Goal: Task Accomplishment & Management: Manage account settings

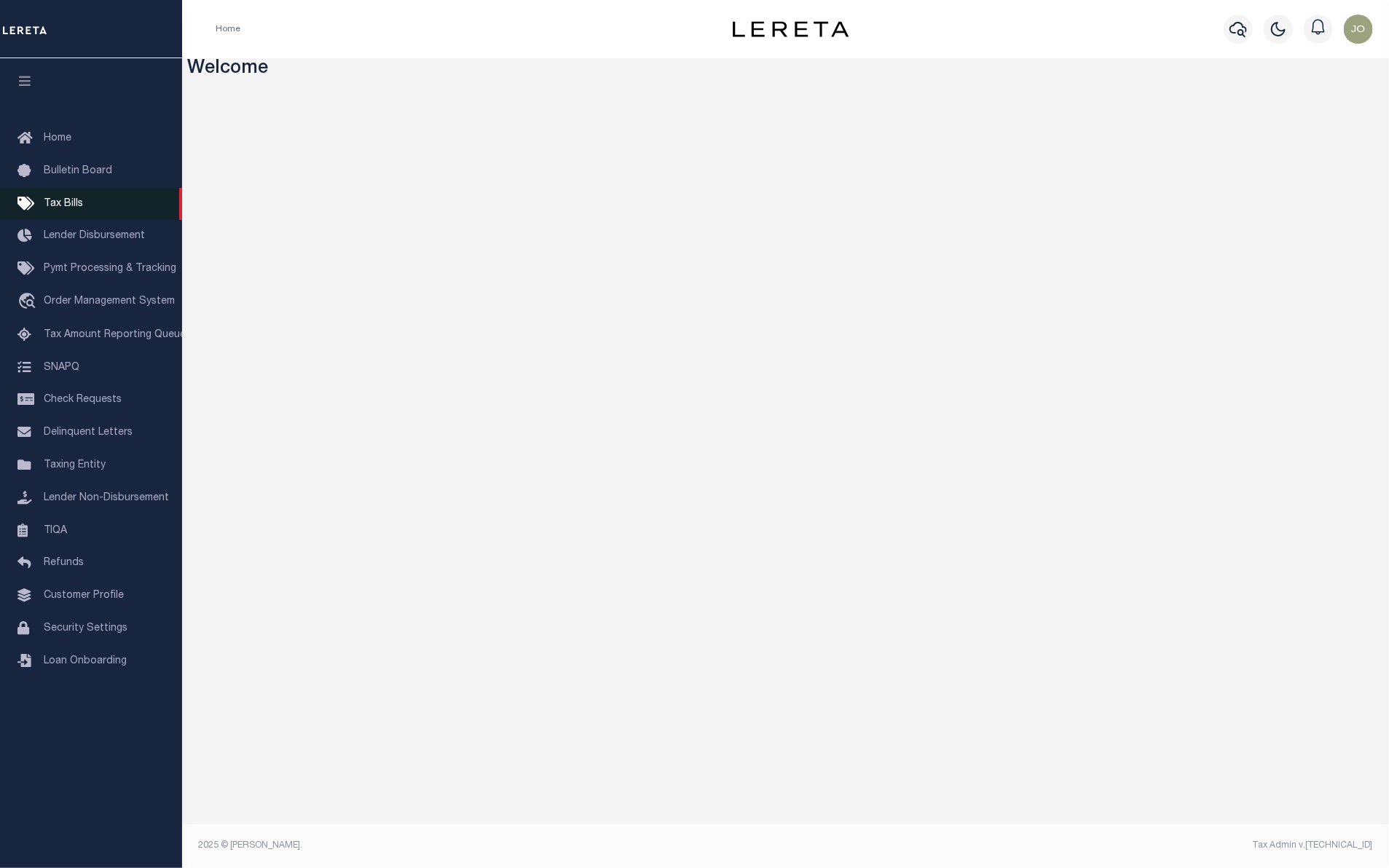
click at [96, 204] on link "Tax Bills" at bounding box center [91, 204] width 182 height 32
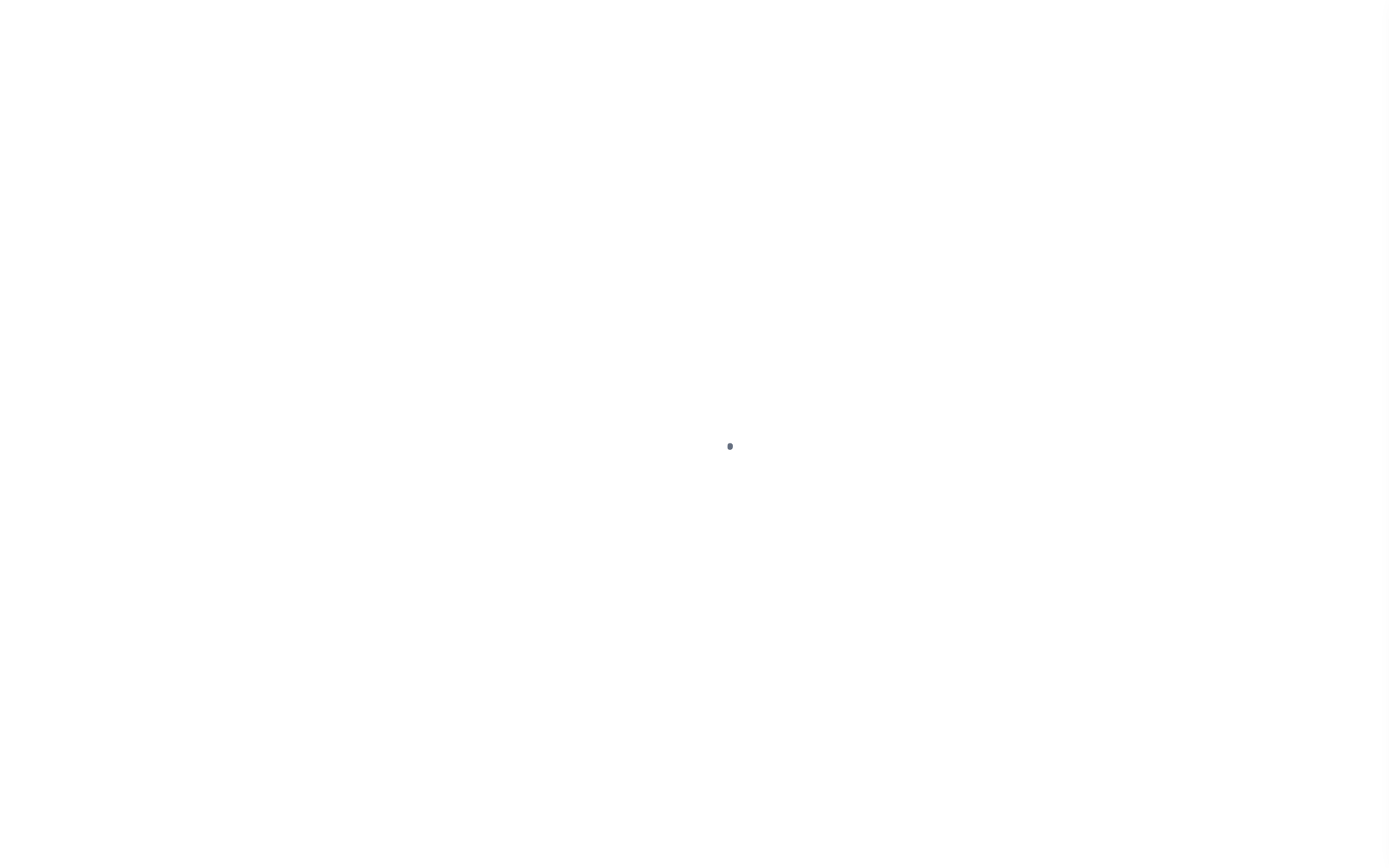
select select
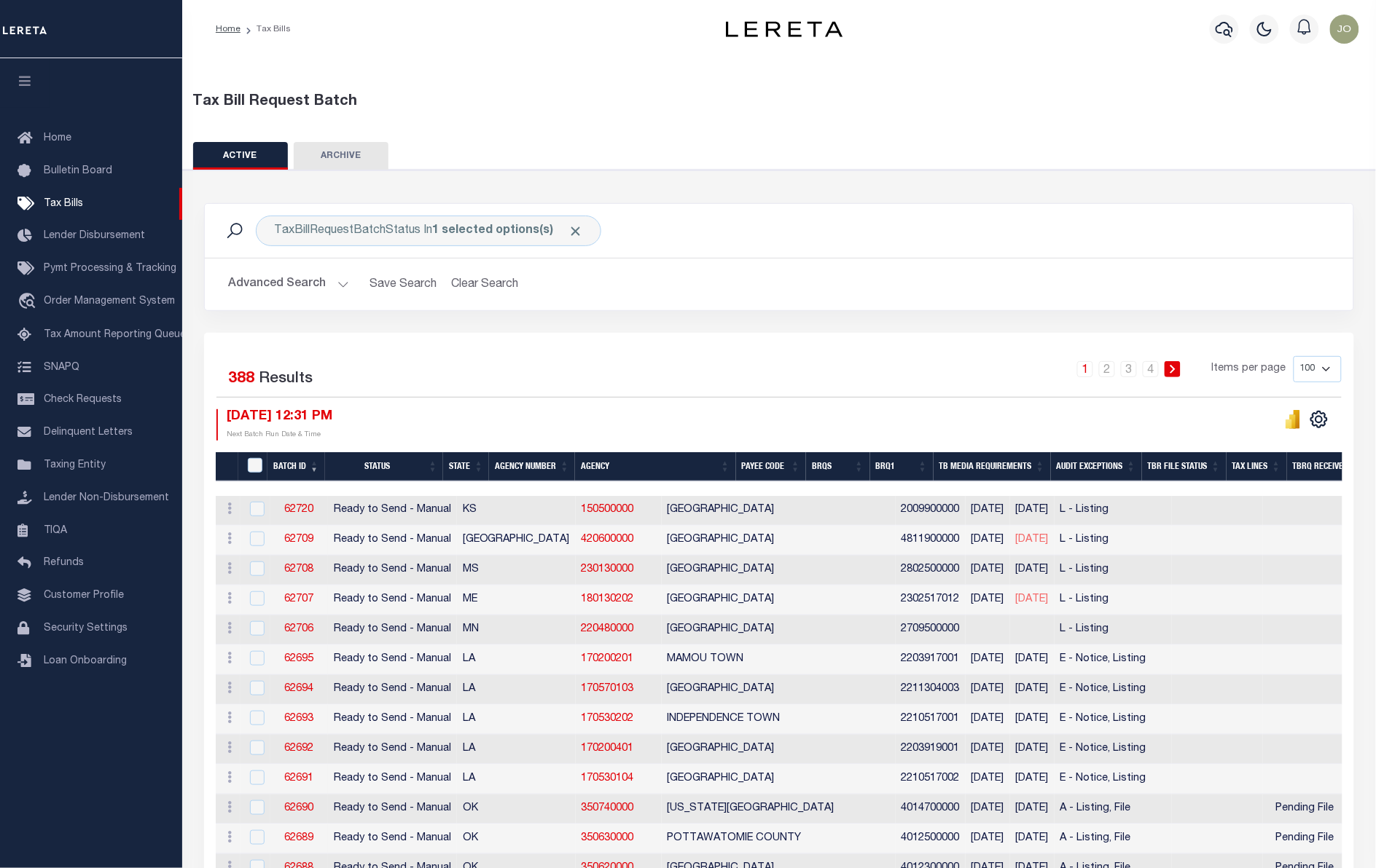
click at [328, 284] on button "Advanced Search" at bounding box center [288, 284] width 121 height 29
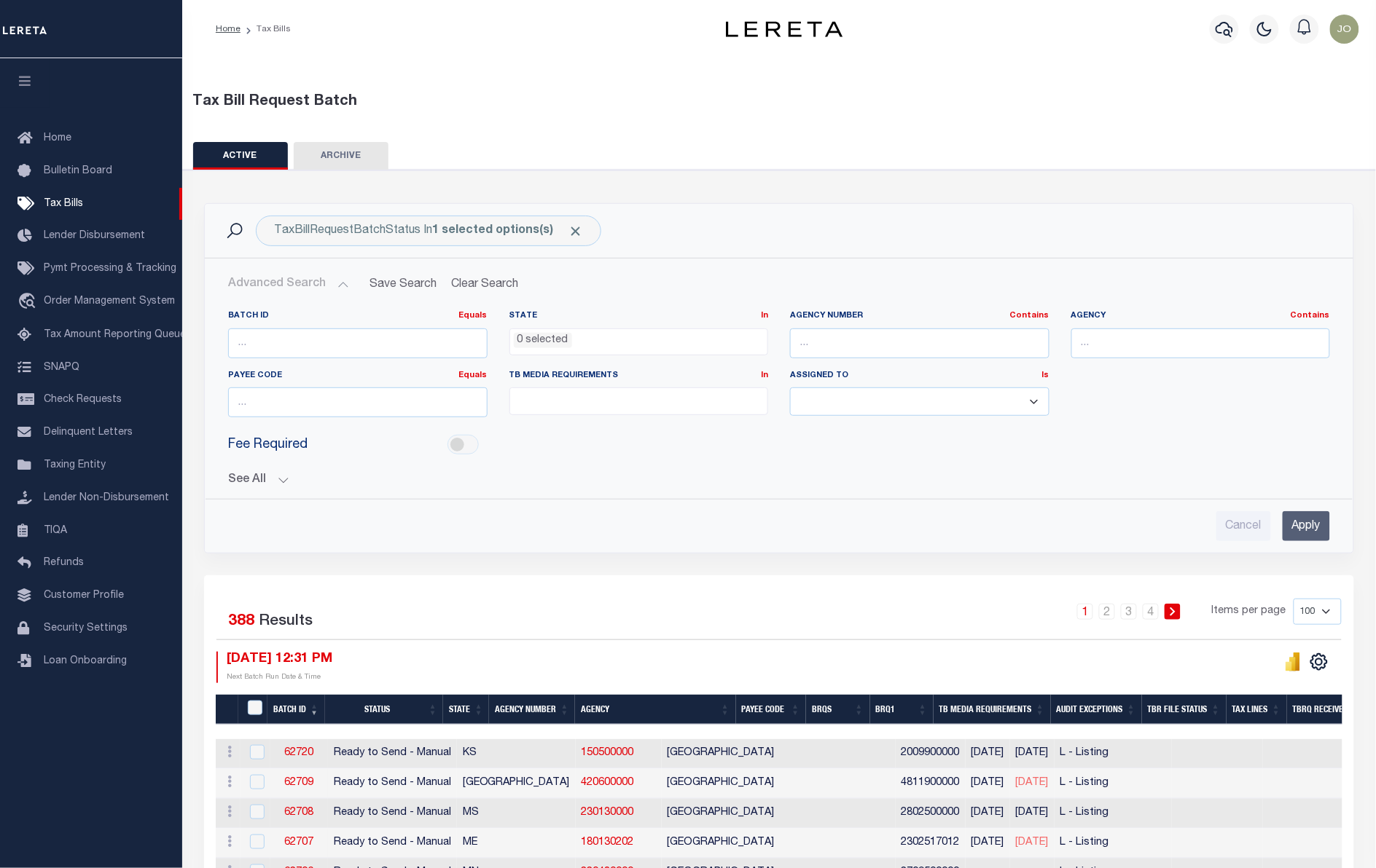
click at [274, 484] on button "See All" at bounding box center [778, 479] width 1102 height 13
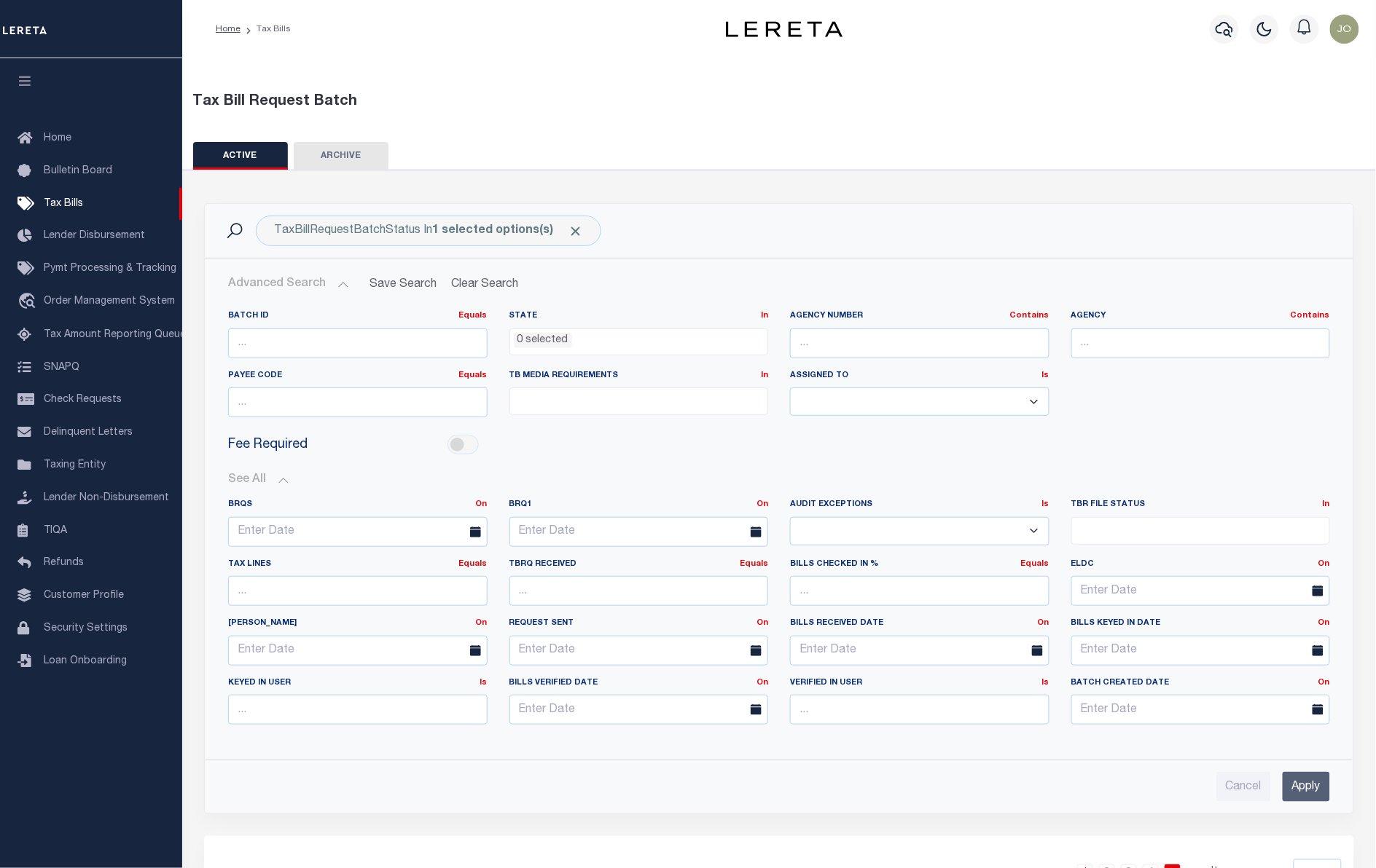
scroll to position [91, 0]
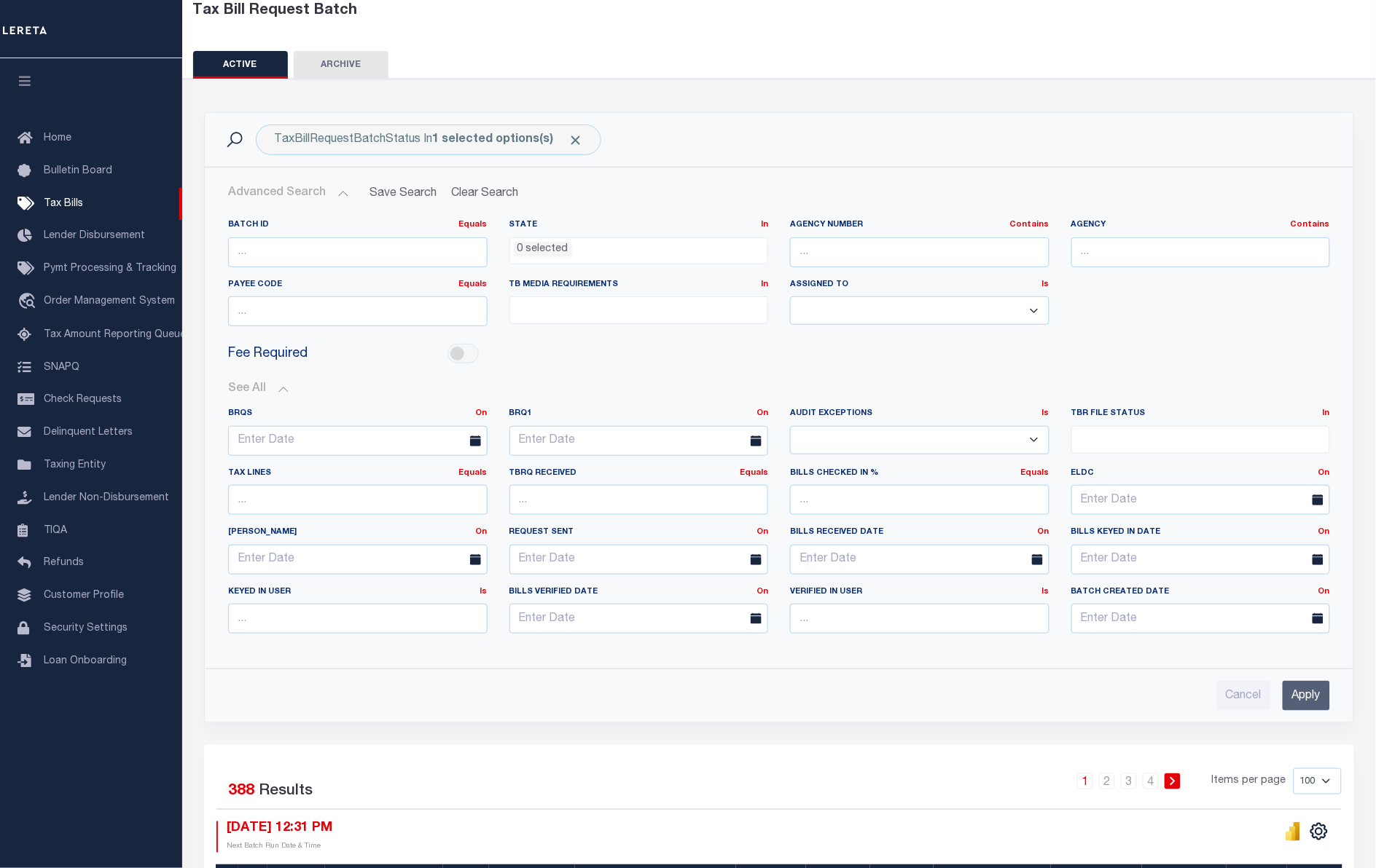
click at [566, 352] on div "Fee Required" at bounding box center [778, 354] width 1124 height 32
click at [286, 258] on input "number" at bounding box center [357, 252] width 259 height 30
paste input "3028712"
type input "3028712"
click at [1309, 702] on input "Apply" at bounding box center [1306, 695] width 48 height 30
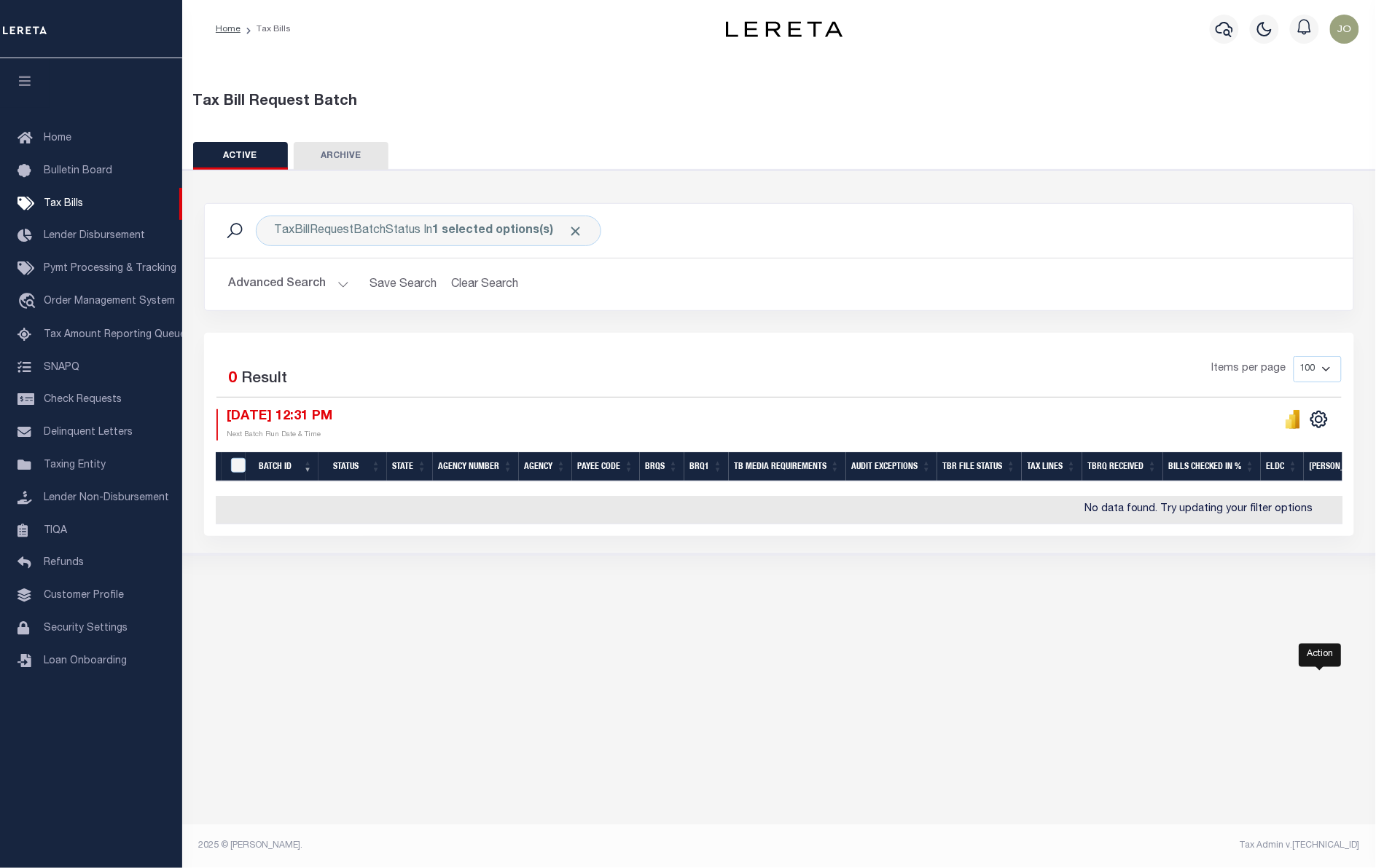
scroll to position [0, 0]
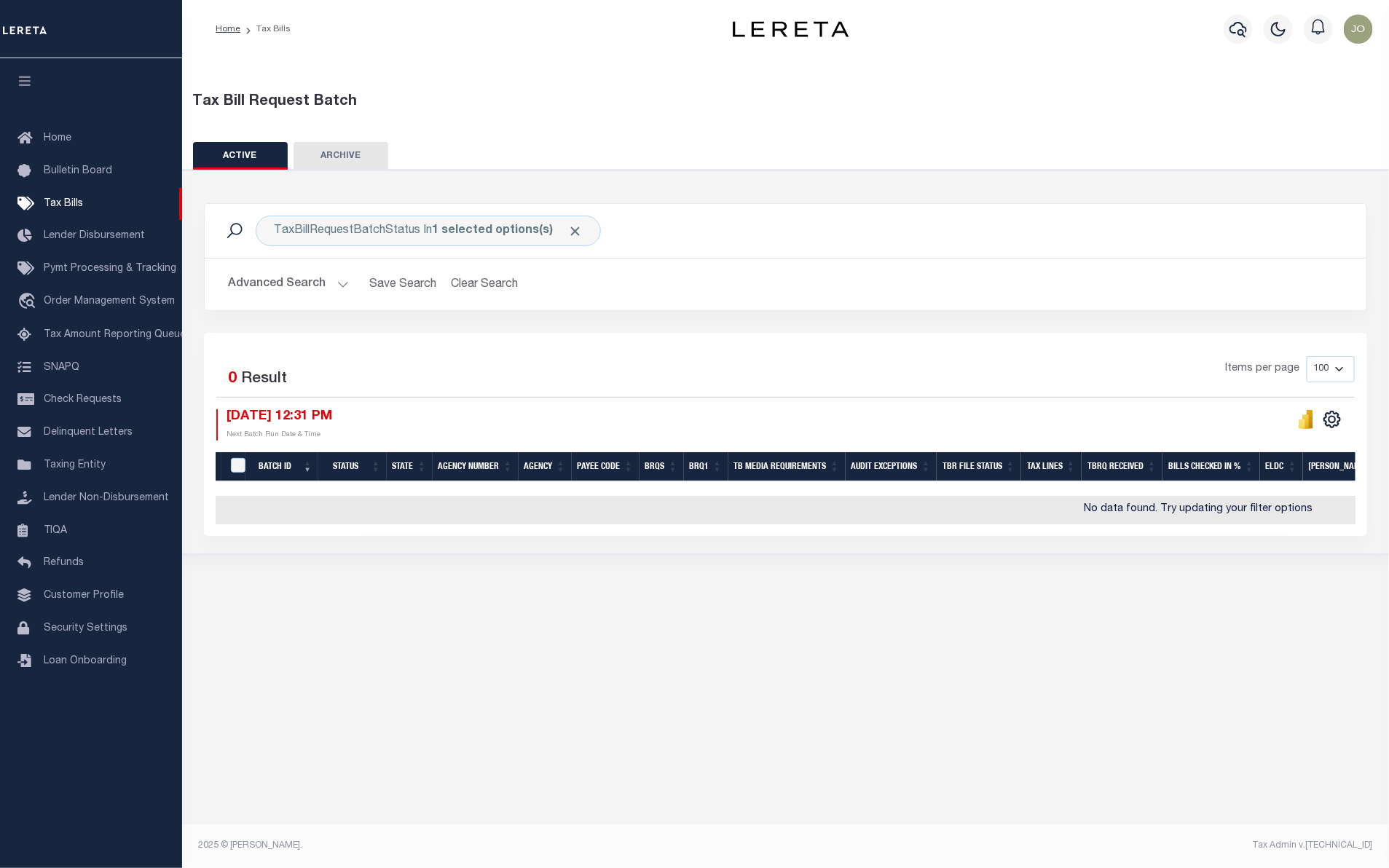
click at [317, 285] on button "Advanced Search" at bounding box center [288, 284] width 121 height 29
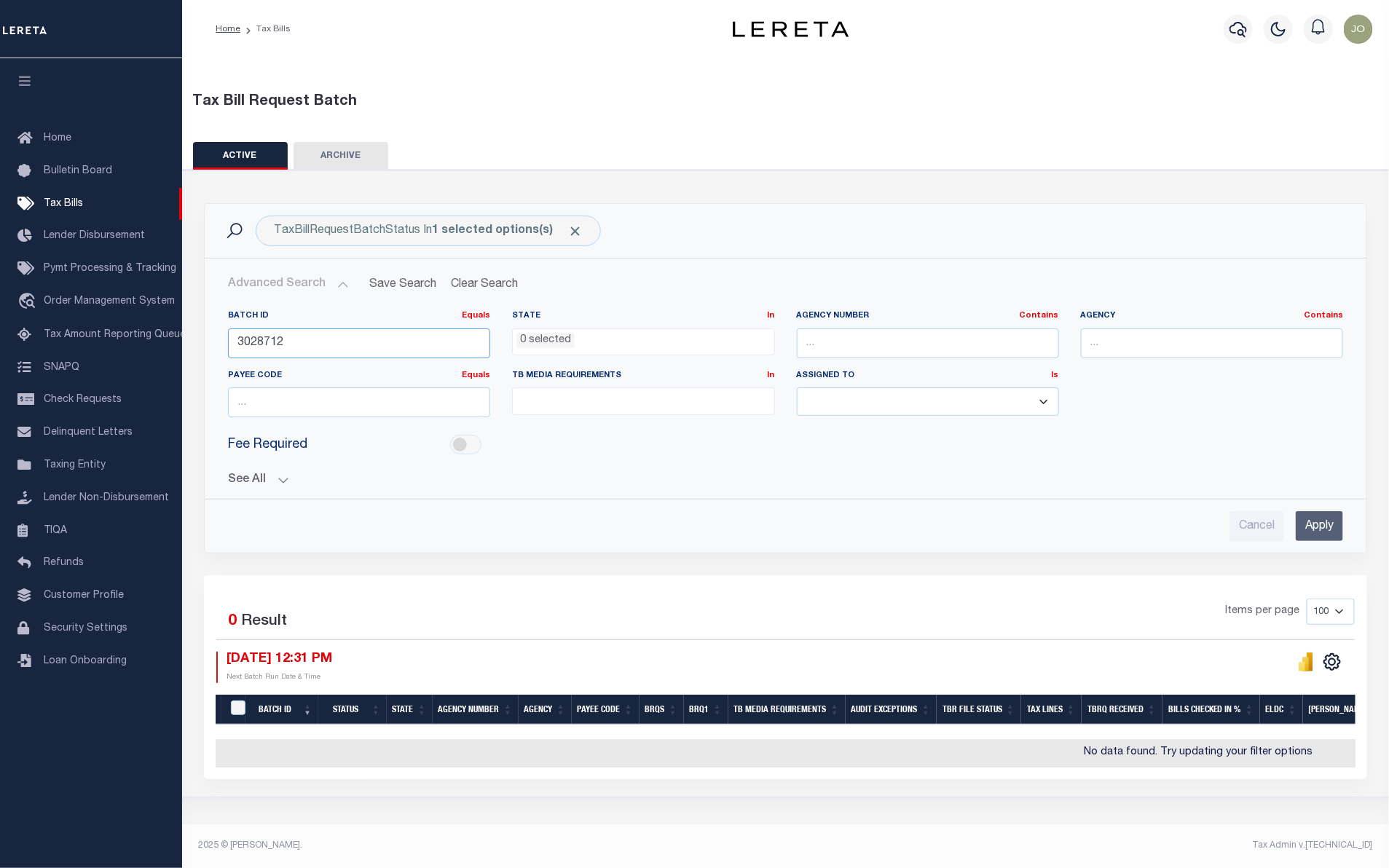
click at [406, 345] on input "3028712" at bounding box center [359, 343] width 263 height 30
click at [278, 479] on button "See All" at bounding box center [785, 479] width 1116 height 13
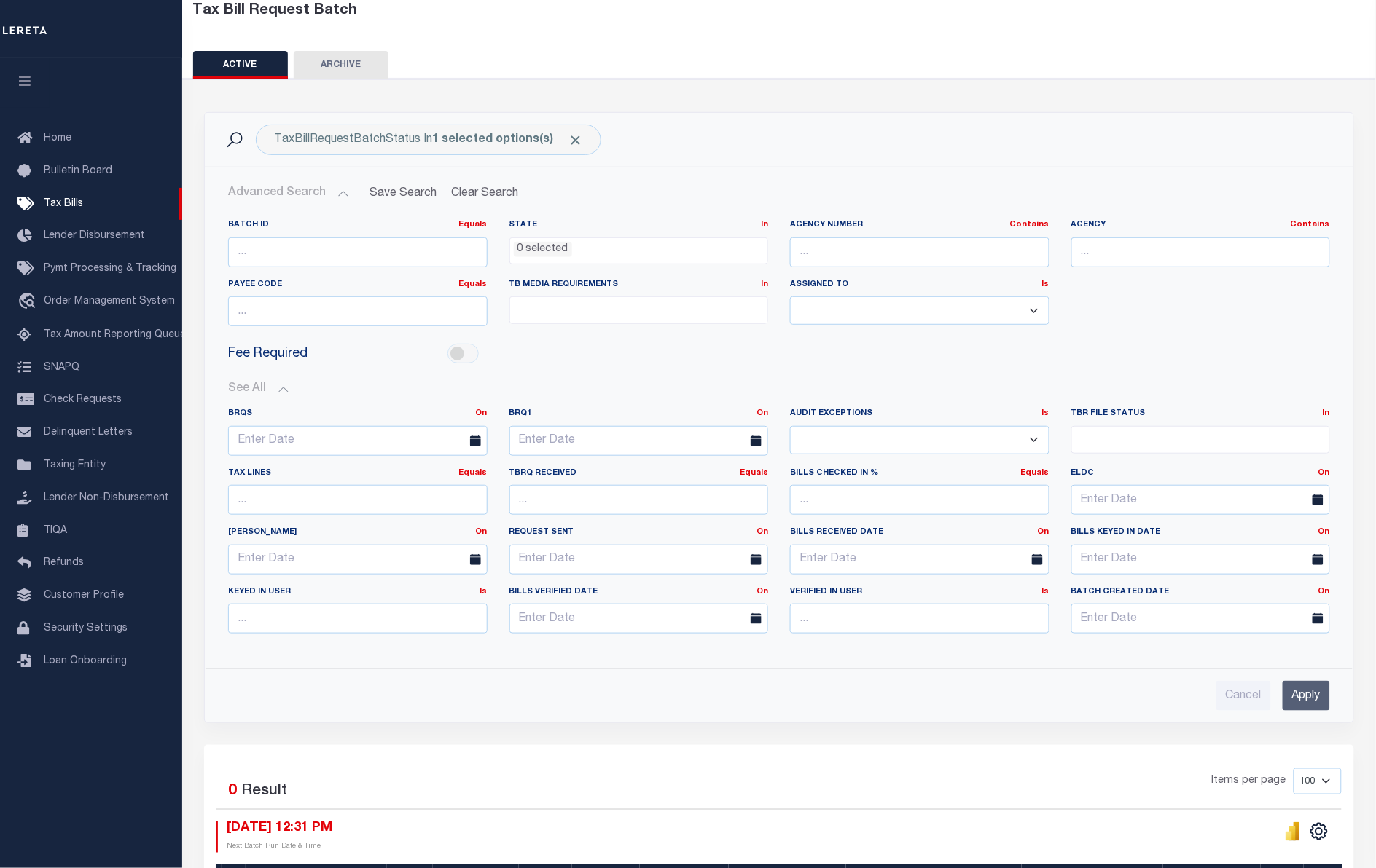
scroll to position [182, 0]
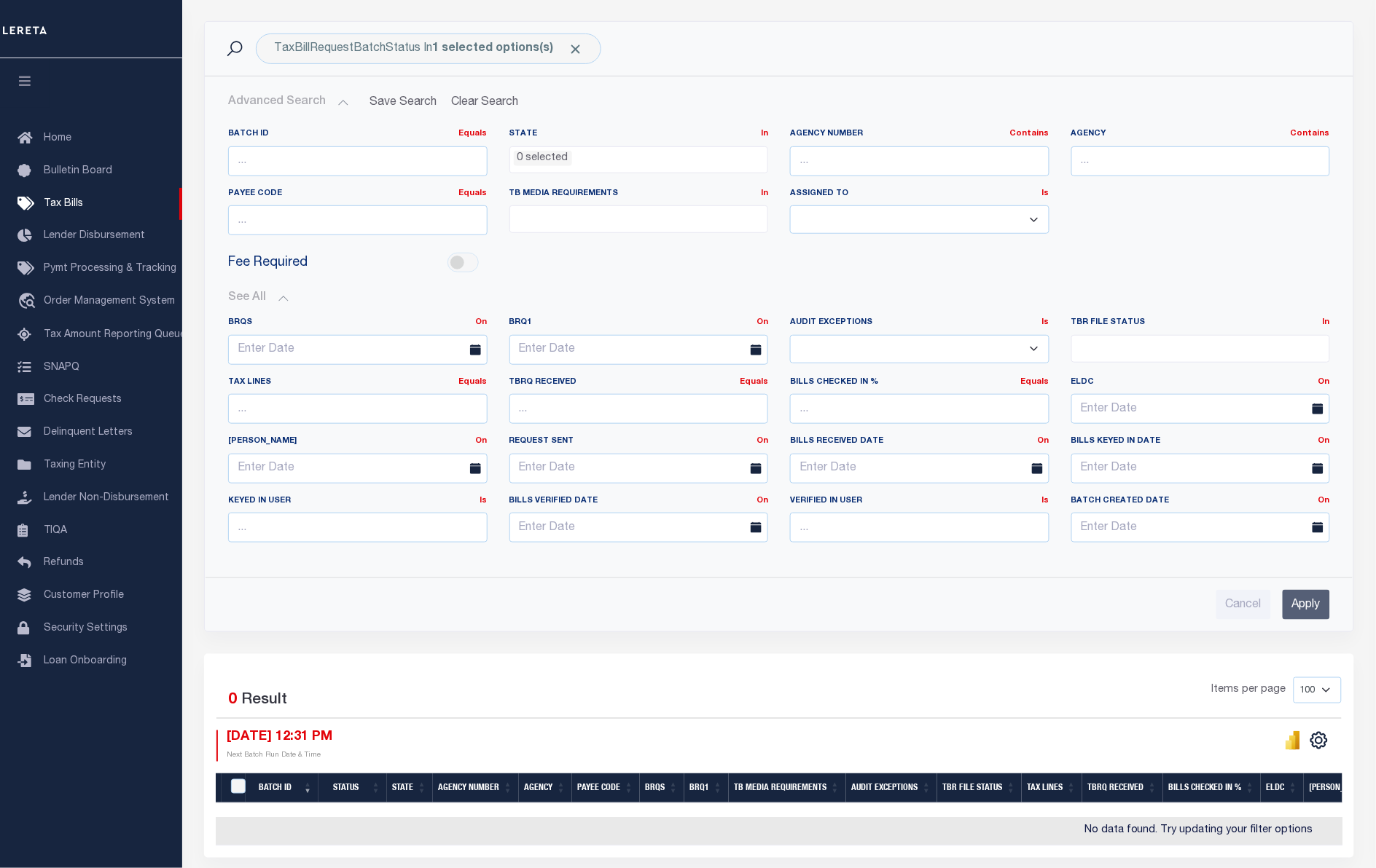
click at [975, 566] on div "BRQS On On After Before Between BRQ1 On On After Before Is Is" at bounding box center [778, 435] width 1124 height 261
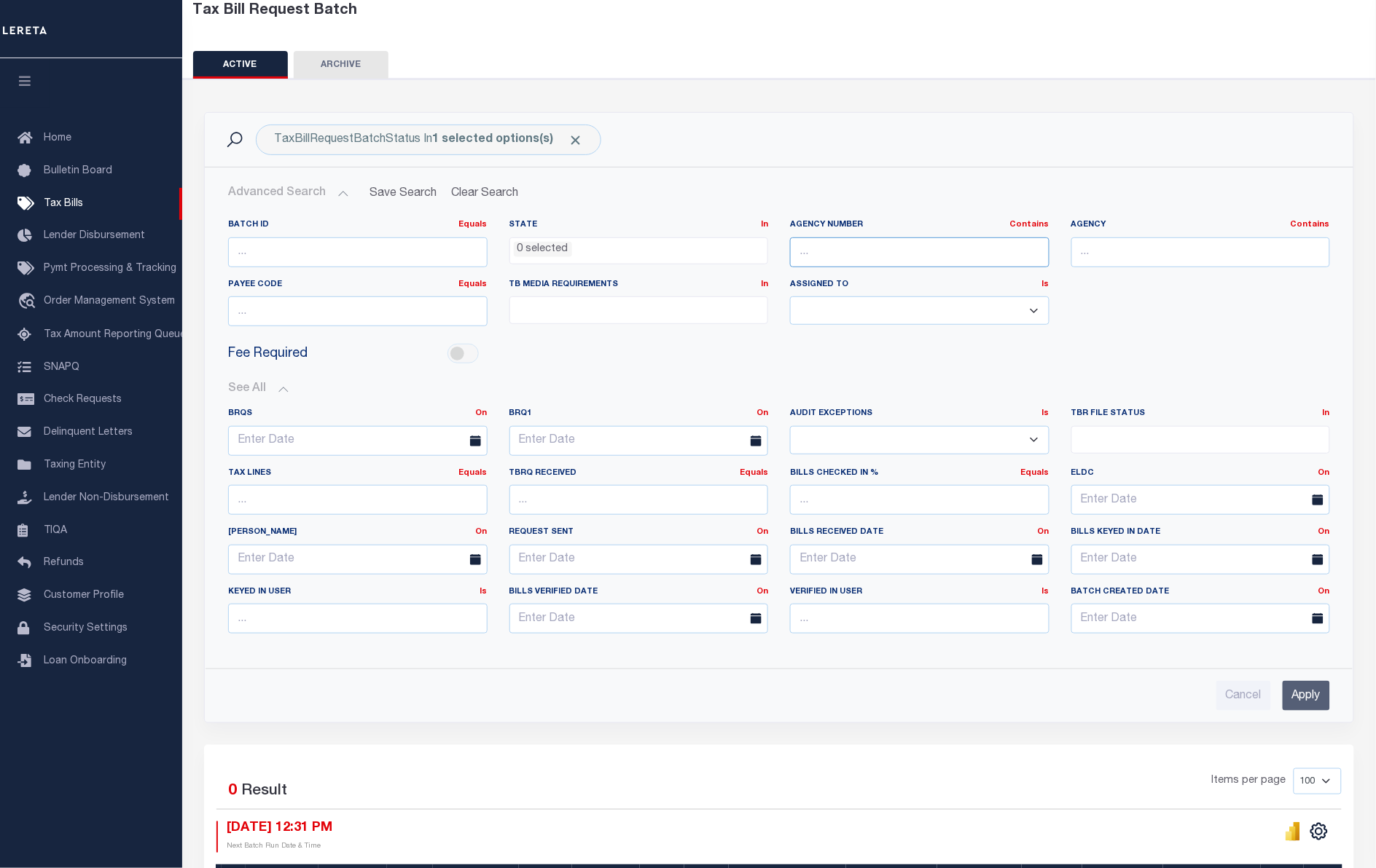
click at [857, 248] on input "text" at bounding box center [920, 252] width 259 height 30
paste input "010160000"
type input "010160000"
click at [1312, 700] on input "Apply" at bounding box center [1306, 695] width 48 height 30
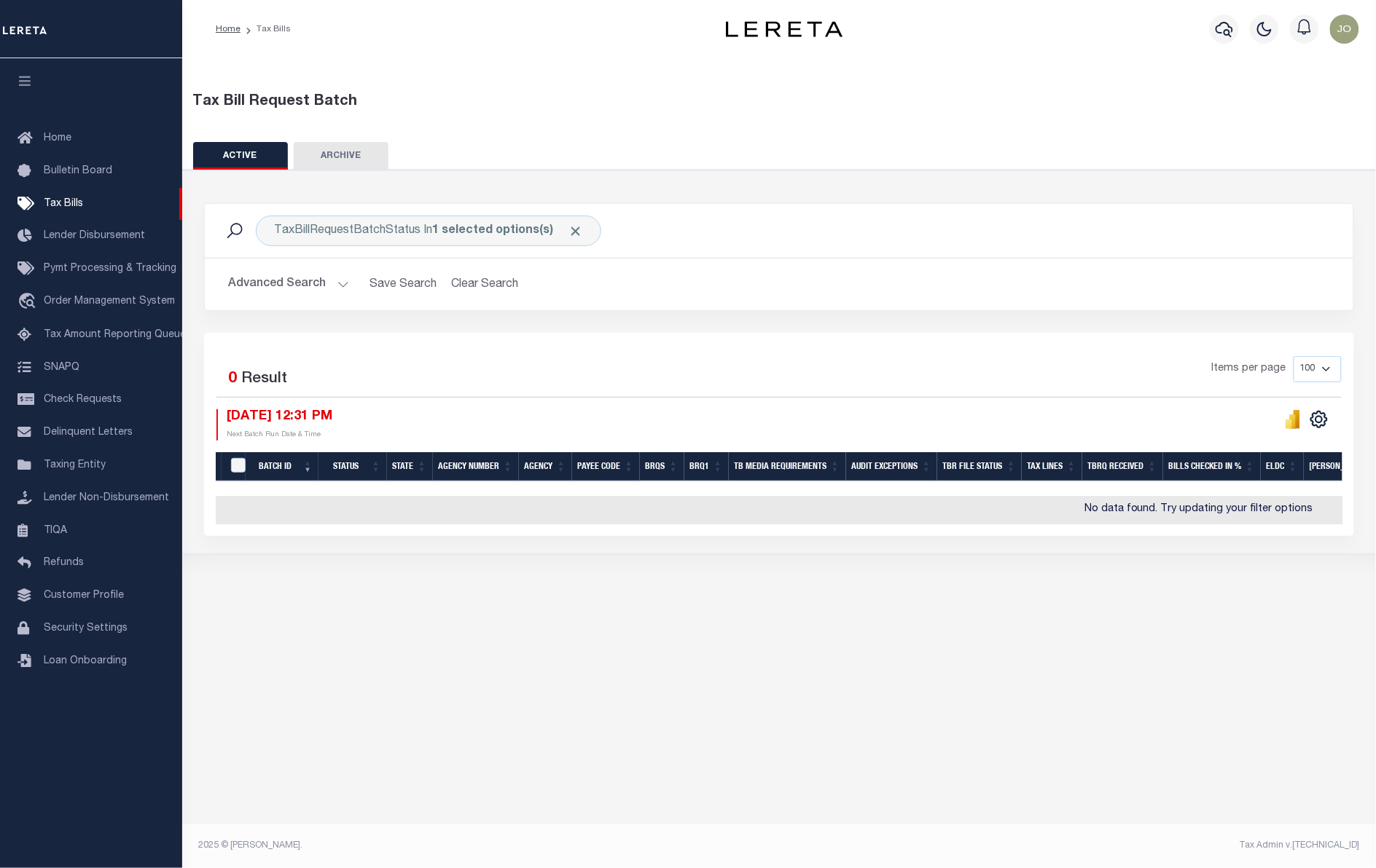
scroll to position [0, 0]
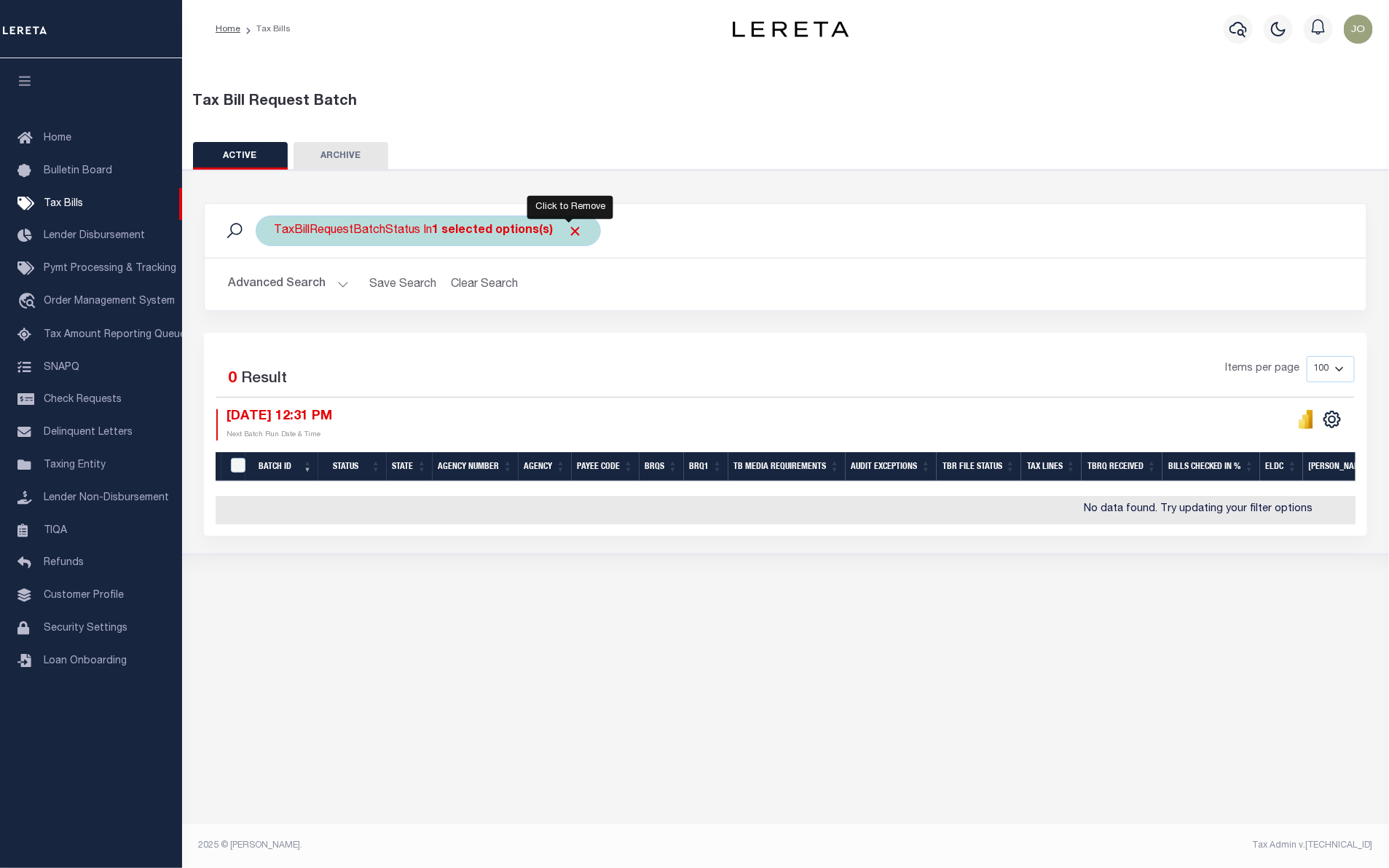
click at [576, 232] on span "Click to Remove" at bounding box center [575, 231] width 15 height 15
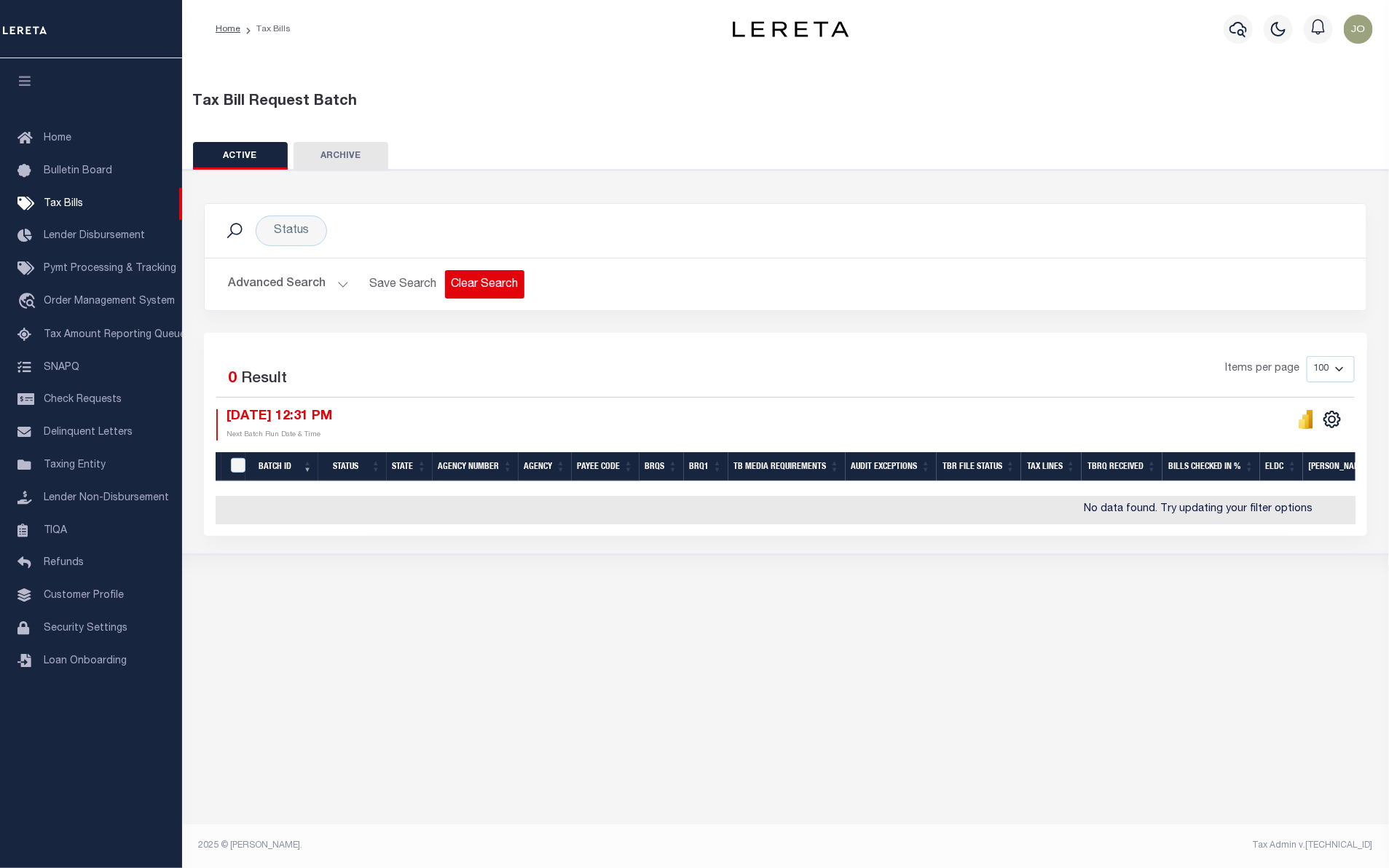
click at [453, 275] on button "Clear Search" at bounding box center [485, 284] width 79 height 29
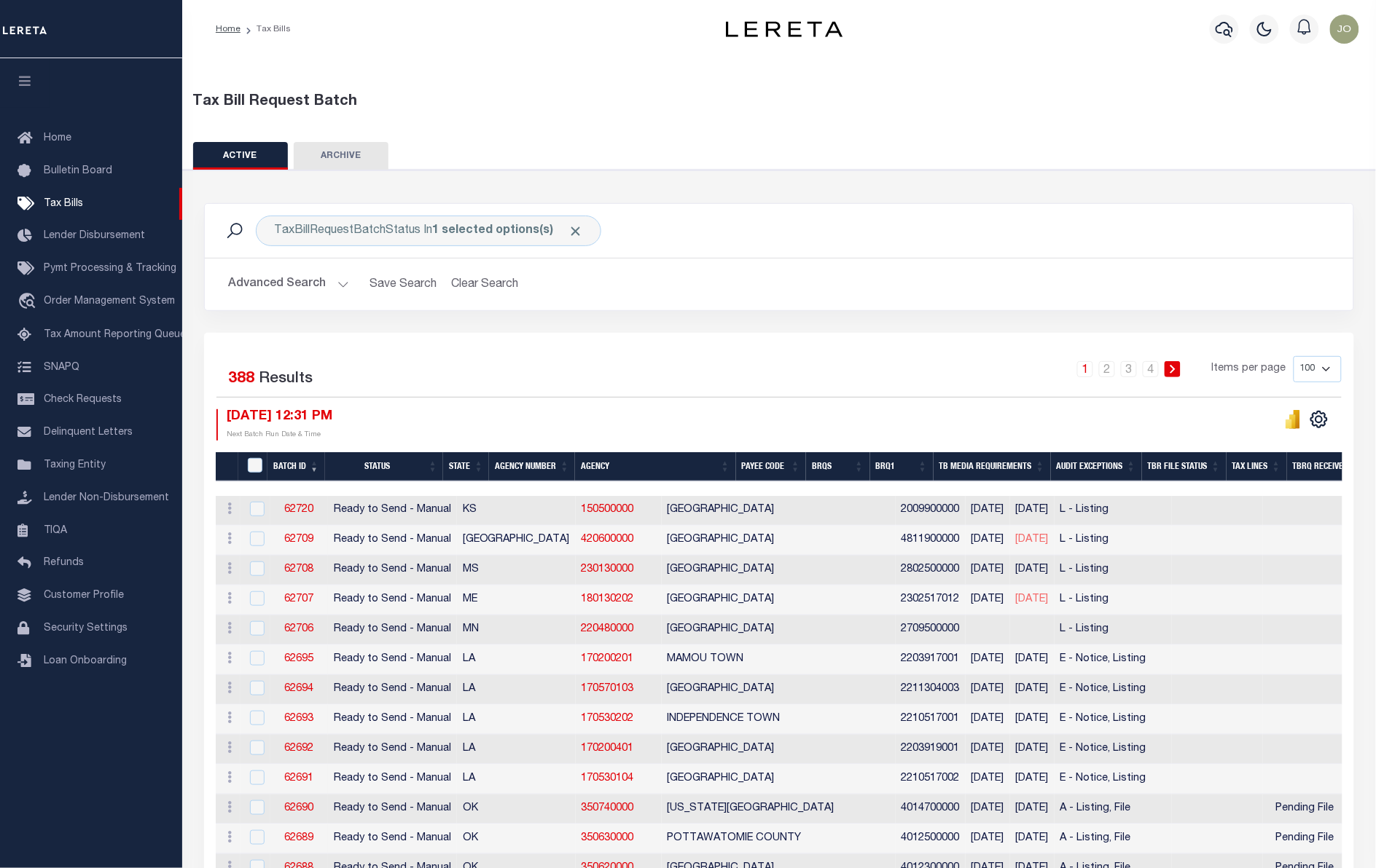
click at [318, 279] on button "Advanced Search" at bounding box center [288, 284] width 121 height 29
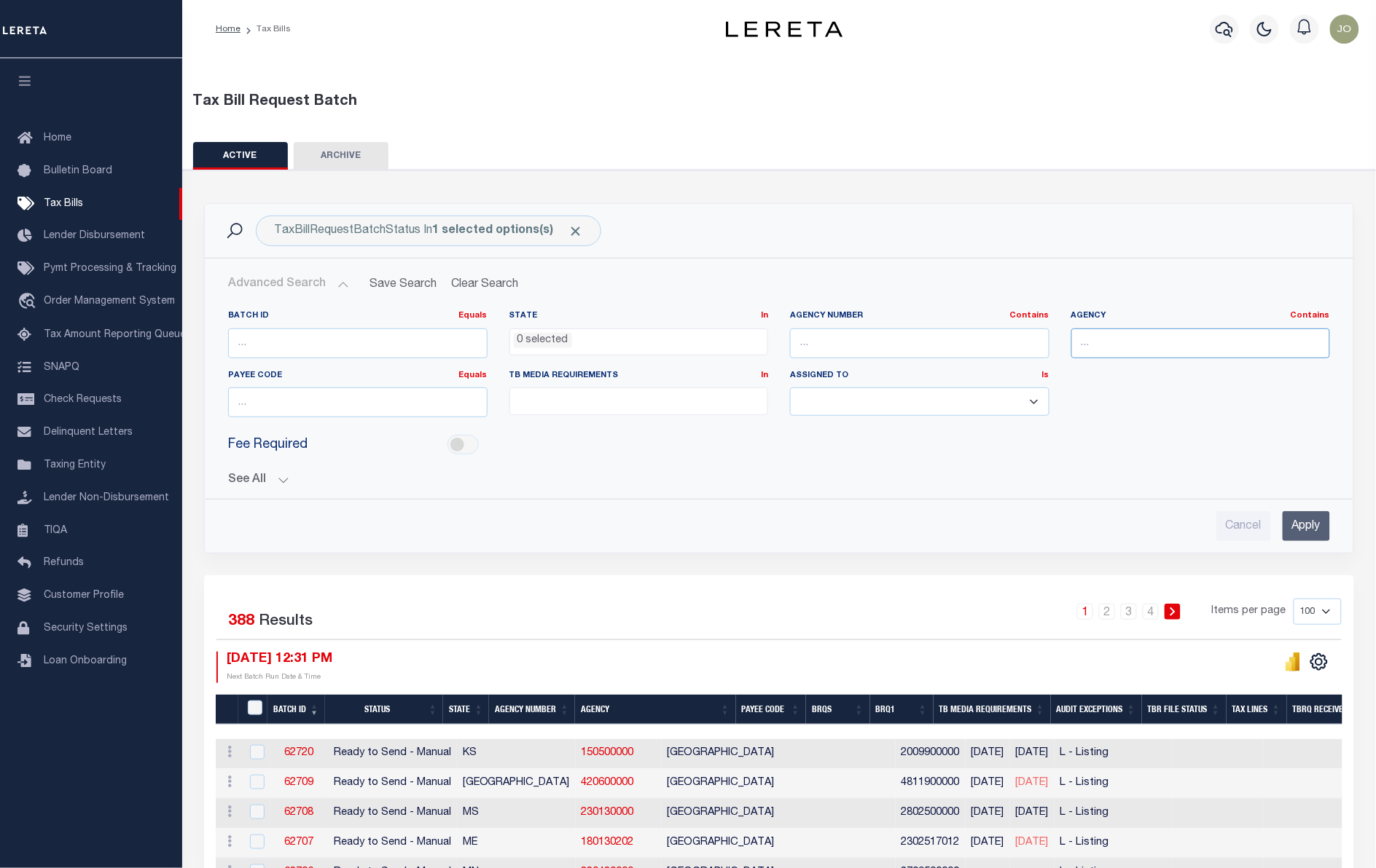
click at [1104, 346] on input "text" at bounding box center [1201, 343] width 259 height 30
click at [974, 340] on input "text" at bounding box center [920, 343] width 259 height 30
paste input "010160000"
type input "010160000"
click at [1293, 519] on input "Apply" at bounding box center [1306, 525] width 48 height 30
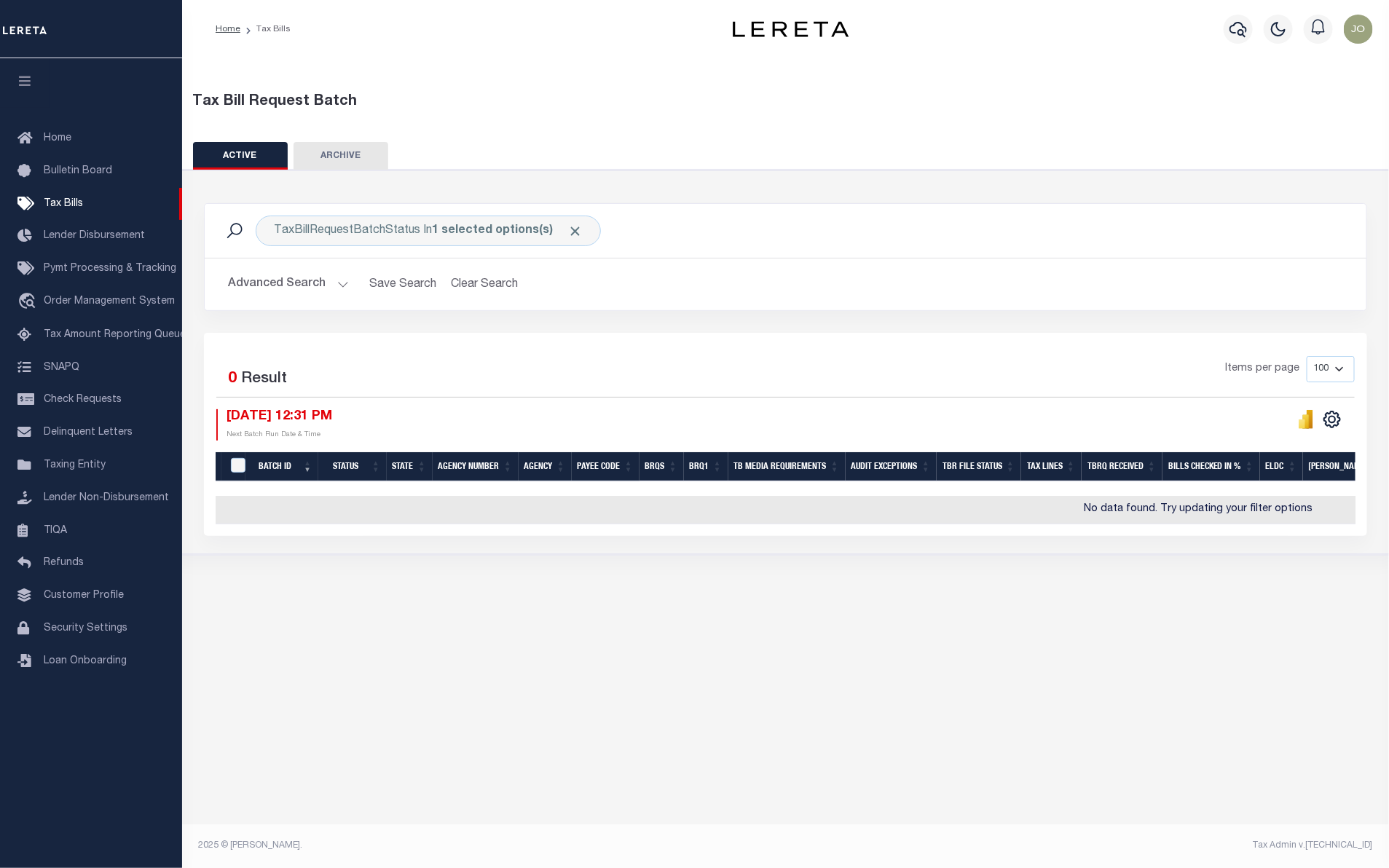
click at [327, 278] on button "Advanced Search" at bounding box center [288, 284] width 121 height 29
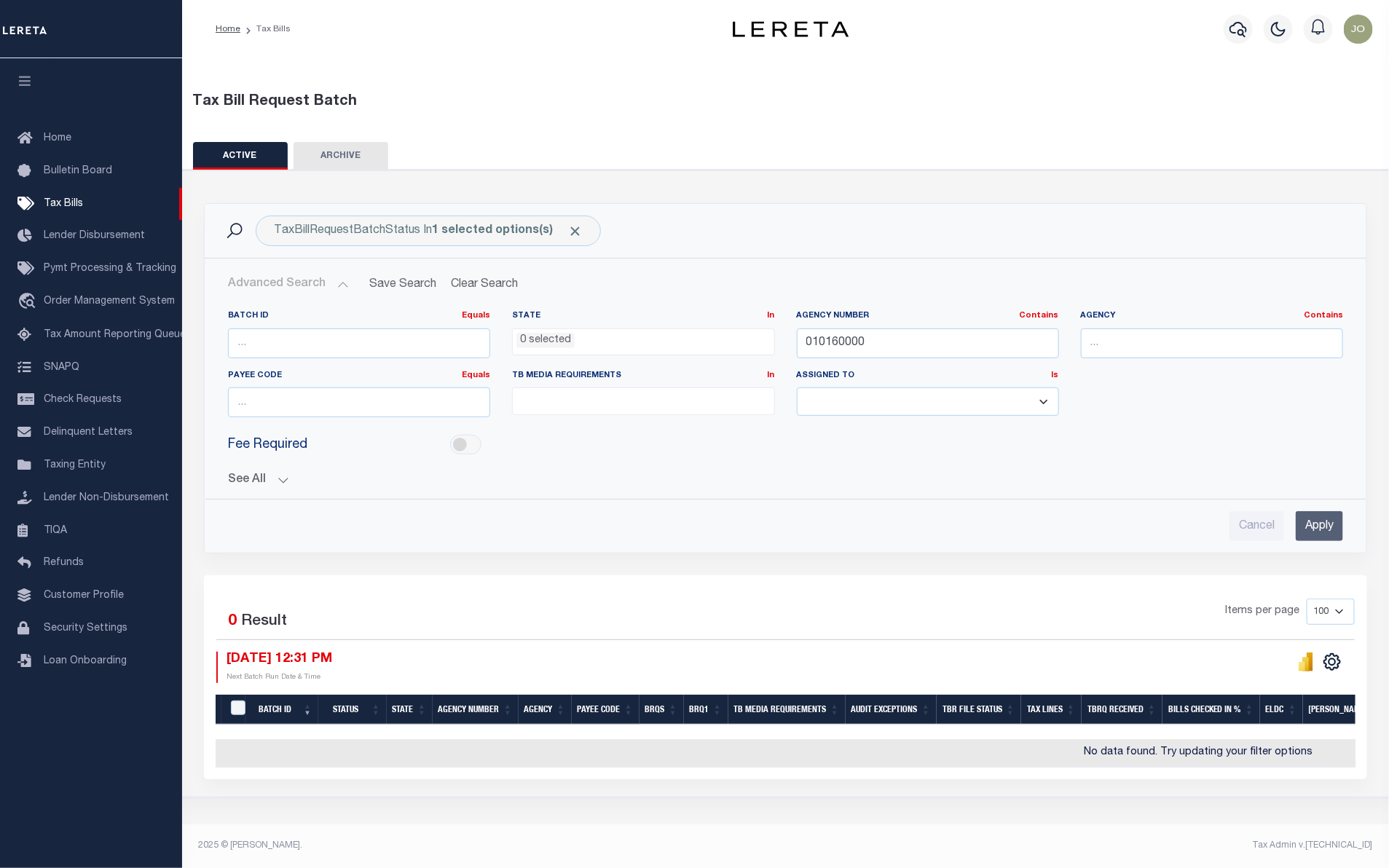
click at [282, 479] on button "See All" at bounding box center [785, 479] width 1116 height 13
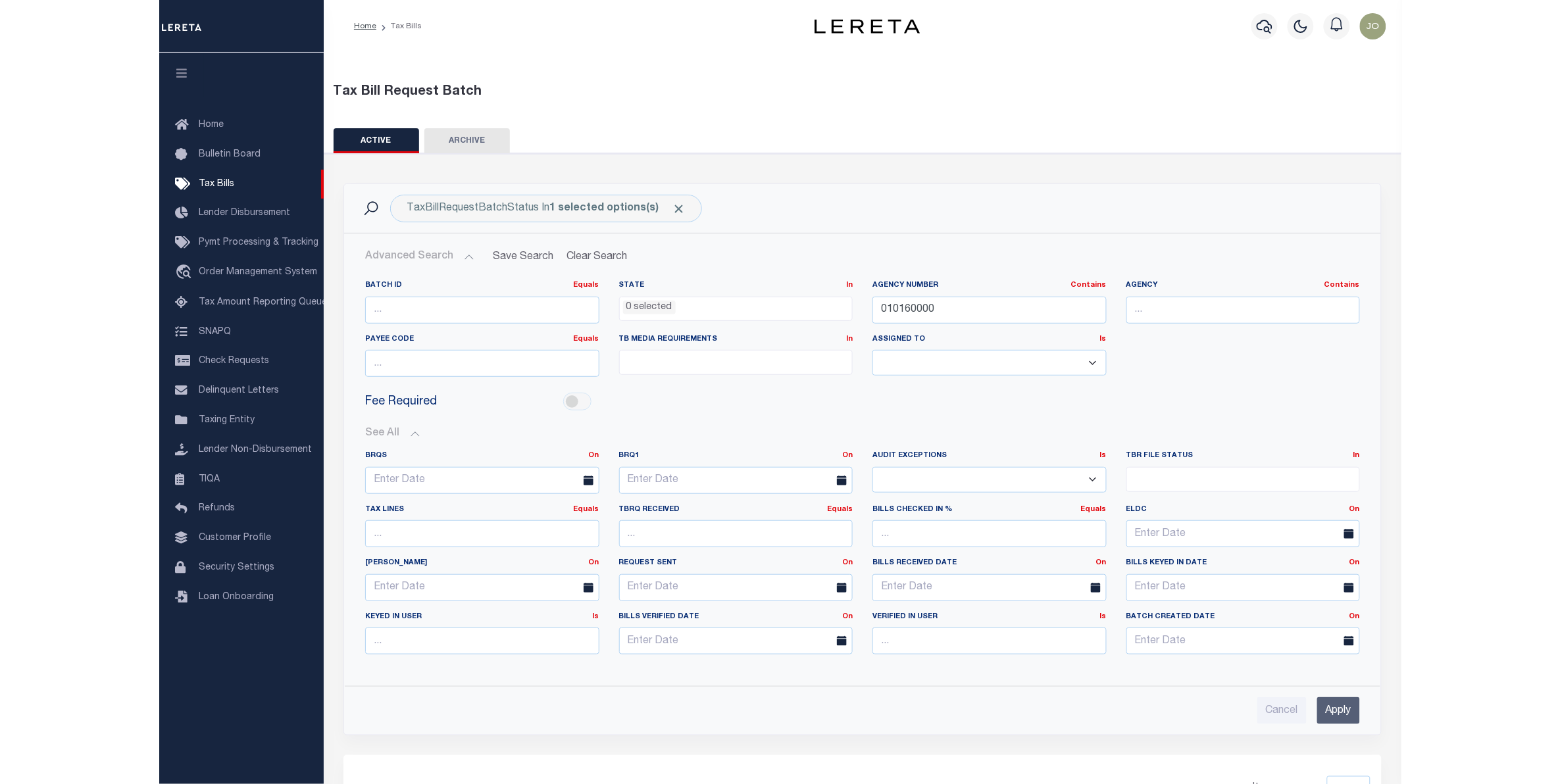
scroll to position [164, 0]
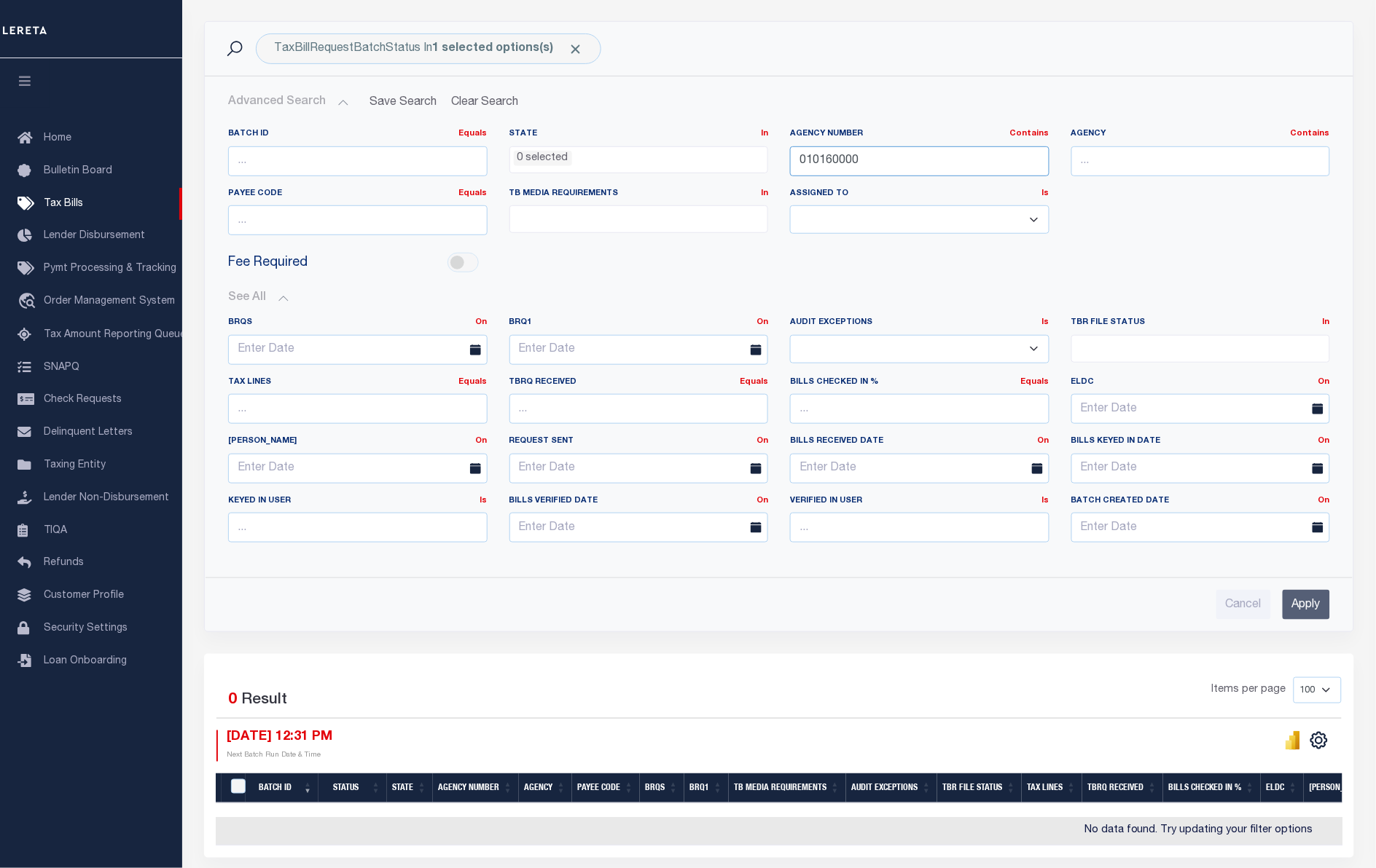
click at [802, 161] on input "010160000" at bounding box center [920, 161] width 259 height 30
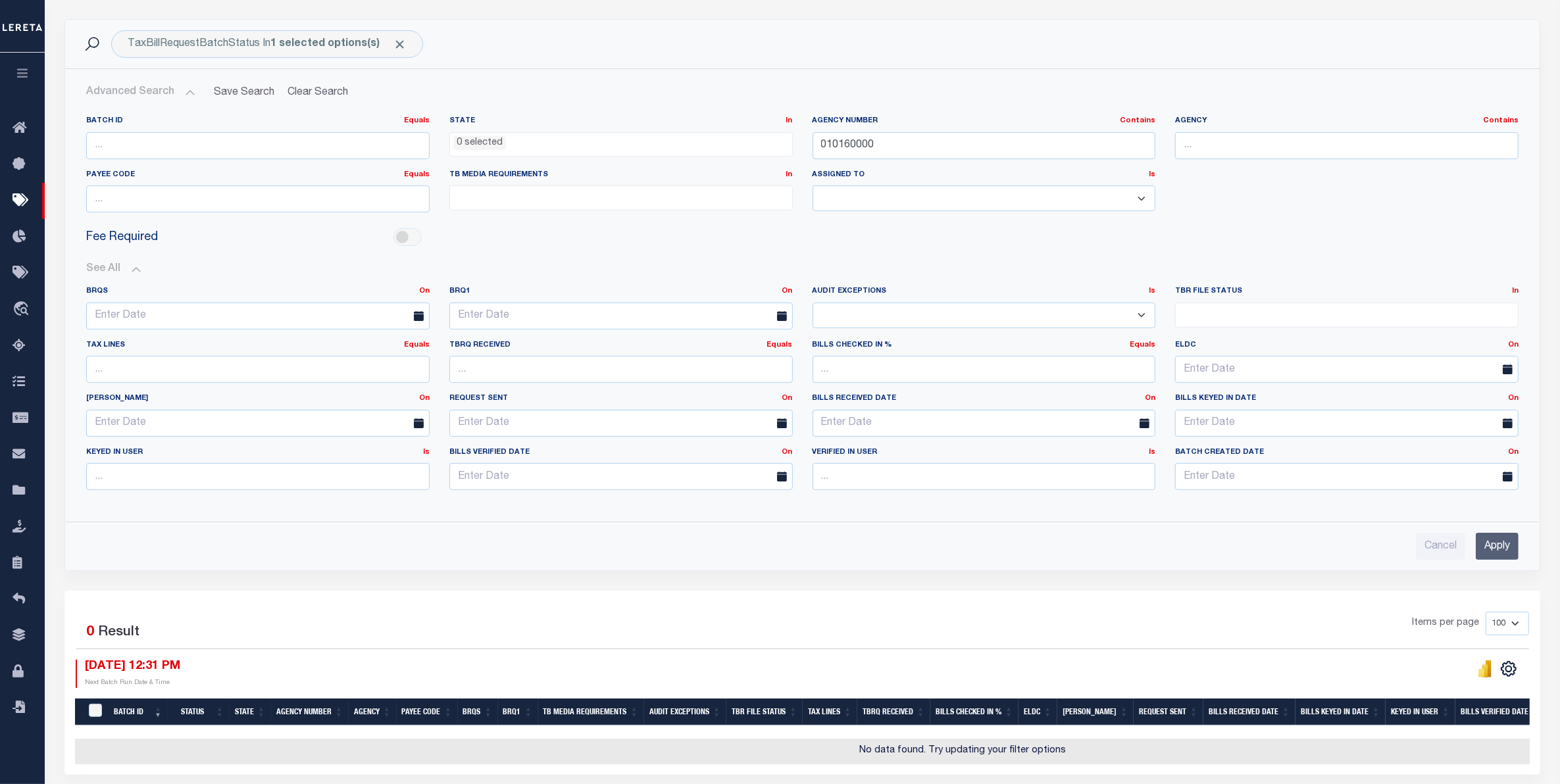
click at [1040, 265] on button "See All" at bounding box center [802, 269] width 1432 height 12
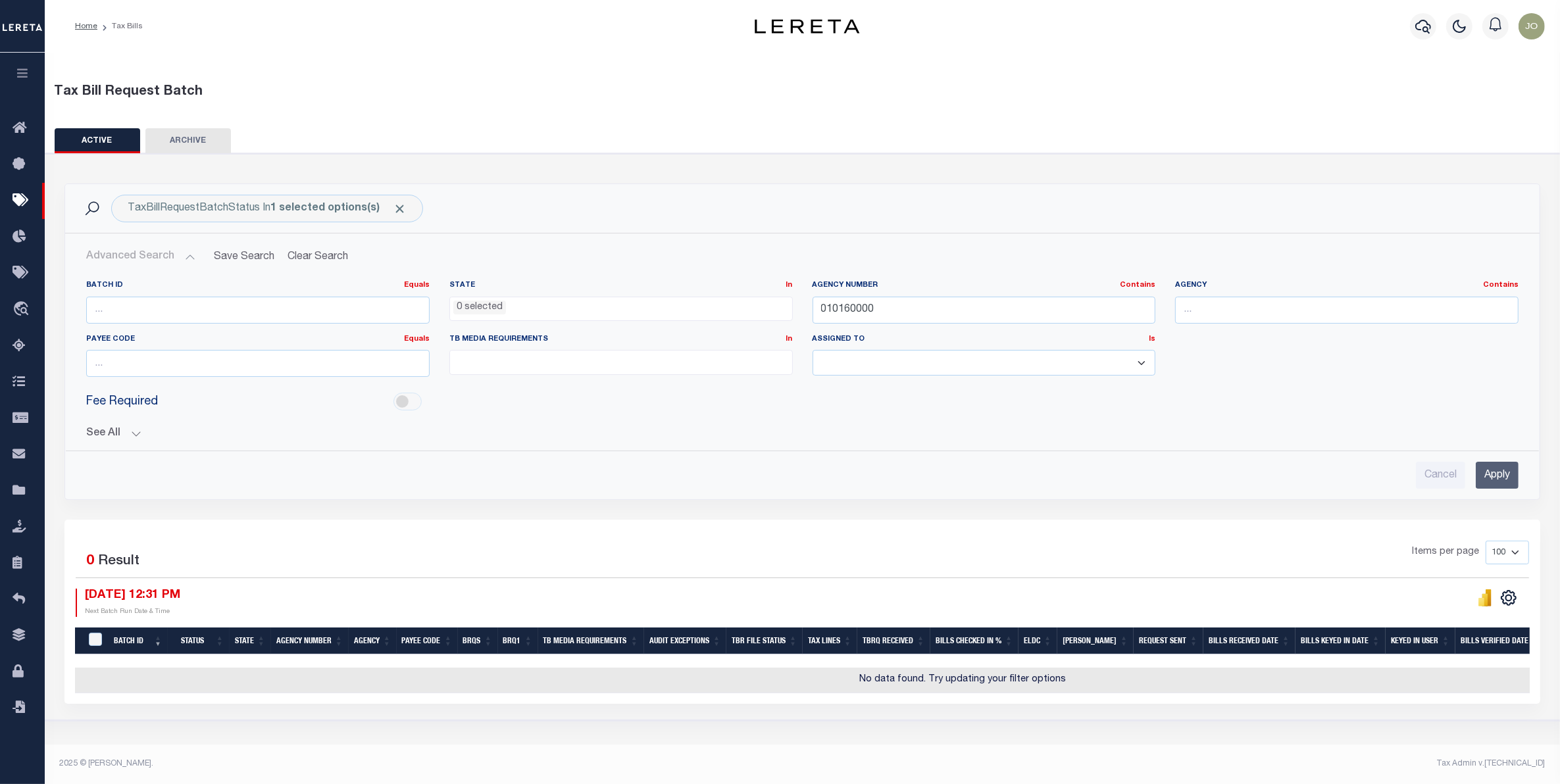
scroll to position [0, 0]
click at [847, 303] on input "010160000" at bounding box center [991, 310] width 347 height 27
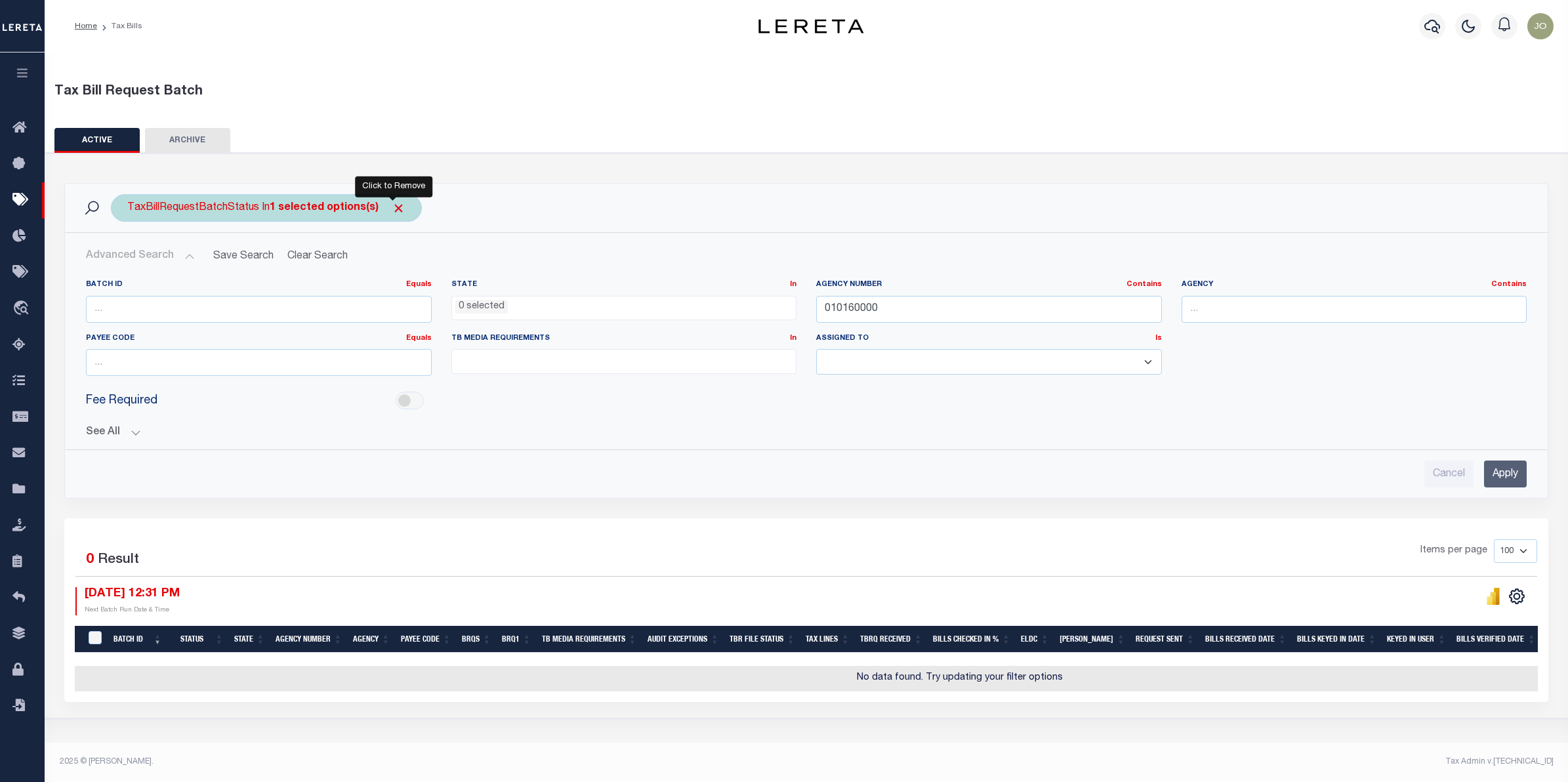
click at [392, 207] on span "Click to Remove" at bounding box center [398, 208] width 14 height 14
click at [1250, 474] on input "Apply" at bounding box center [1506, 473] width 43 height 27
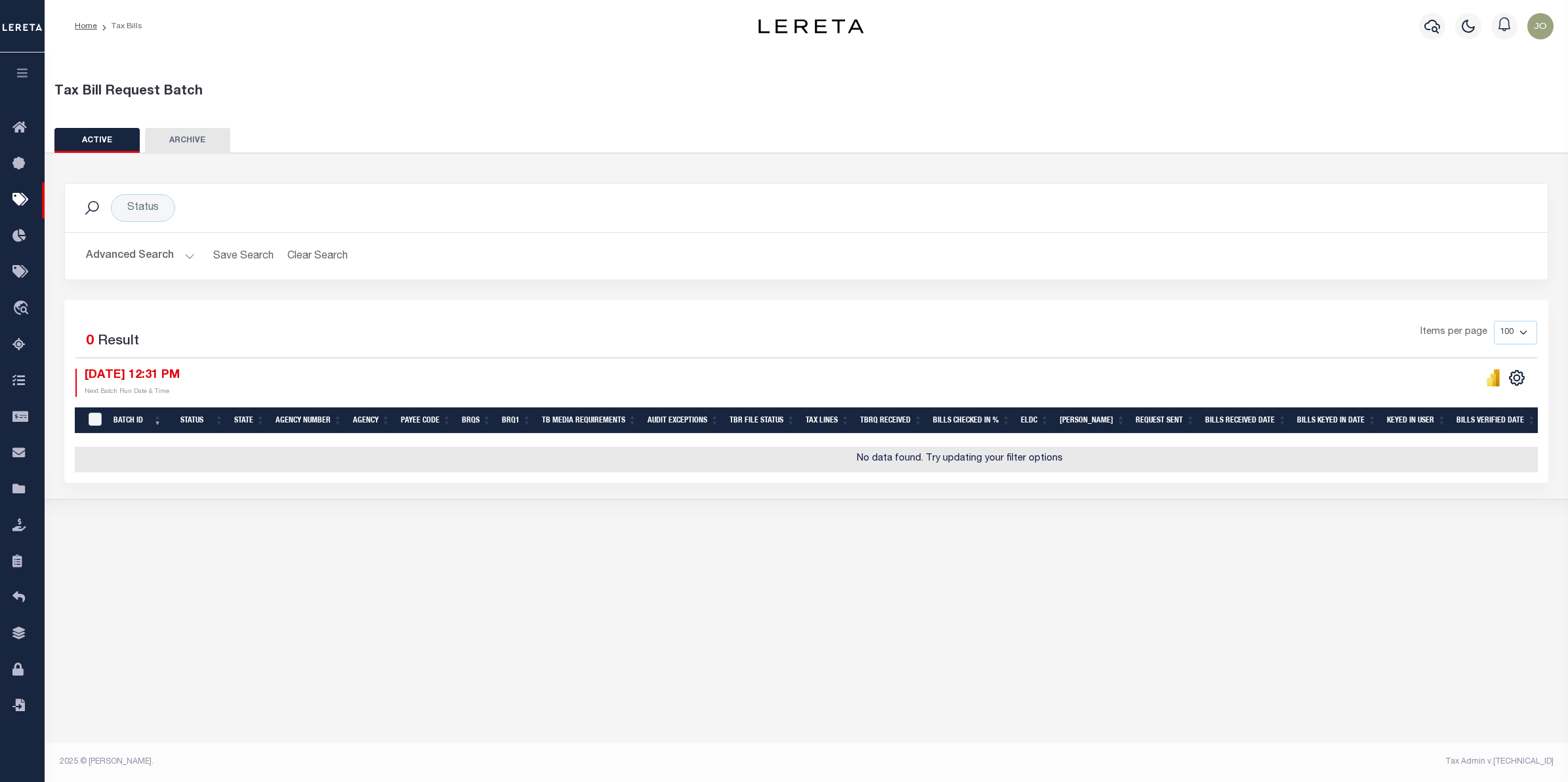
click at [937, 594] on div "Tax Bill Request Batch ACTIVE ARCHIVE HISTORY In 0" at bounding box center [806, 404] width 1523 height 704
click at [291, 246] on button "Clear Search" at bounding box center [317, 256] width 71 height 26
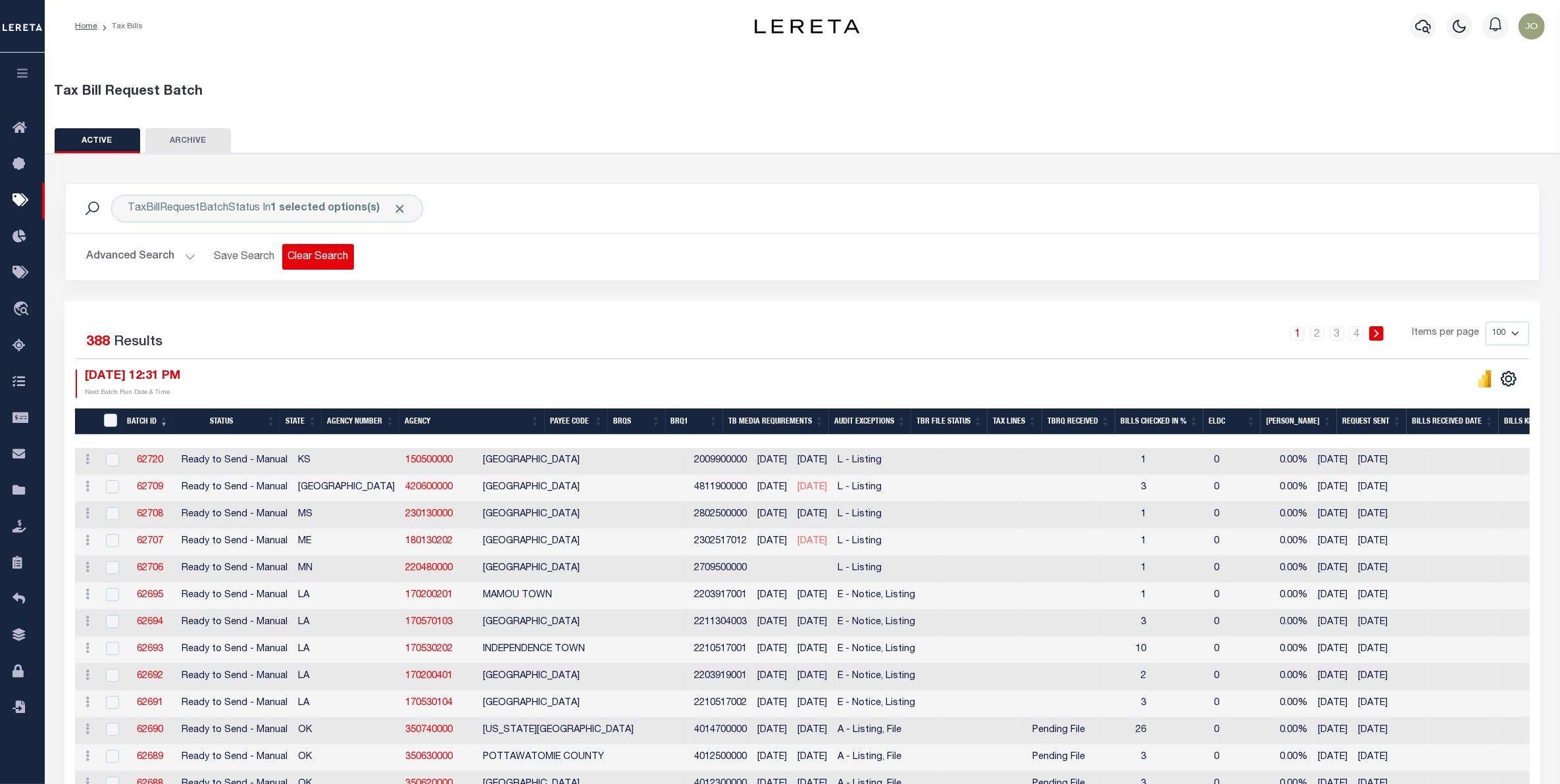
click at [336, 261] on button "Clear Search" at bounding box center [318, 257] width 72 height 26
click at [172, 251] on button "Advanced Search" at bounding box center [141, 257] width 109 height 26
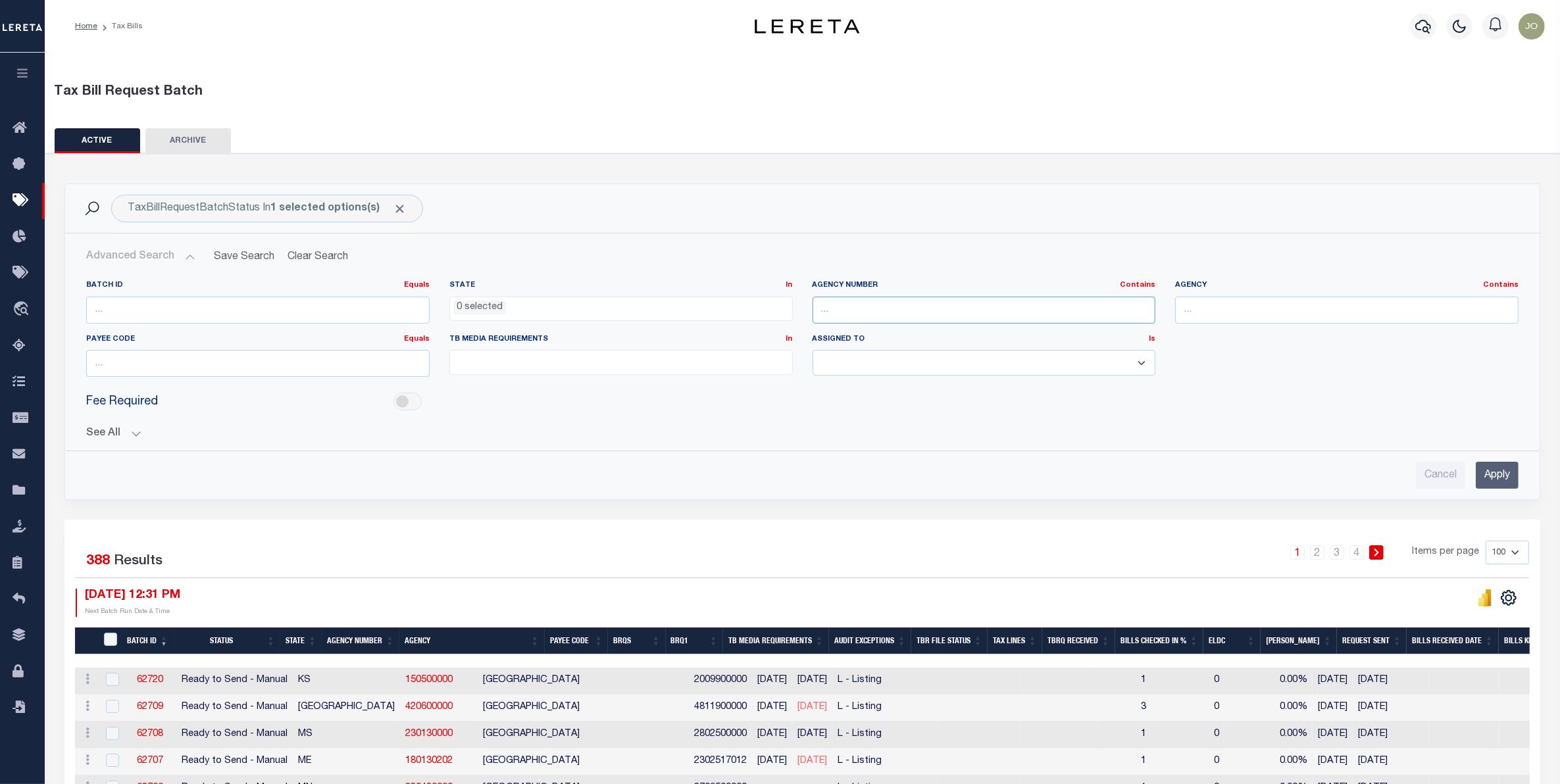
click at [890, 314] on input "text" at bounding box center [984, 310] width 344 height 27
paste input "090050000"
type input "090050000"
click at [1254, 484] on input "Apply" at bounding box center [1497, 474] width 43 height 27
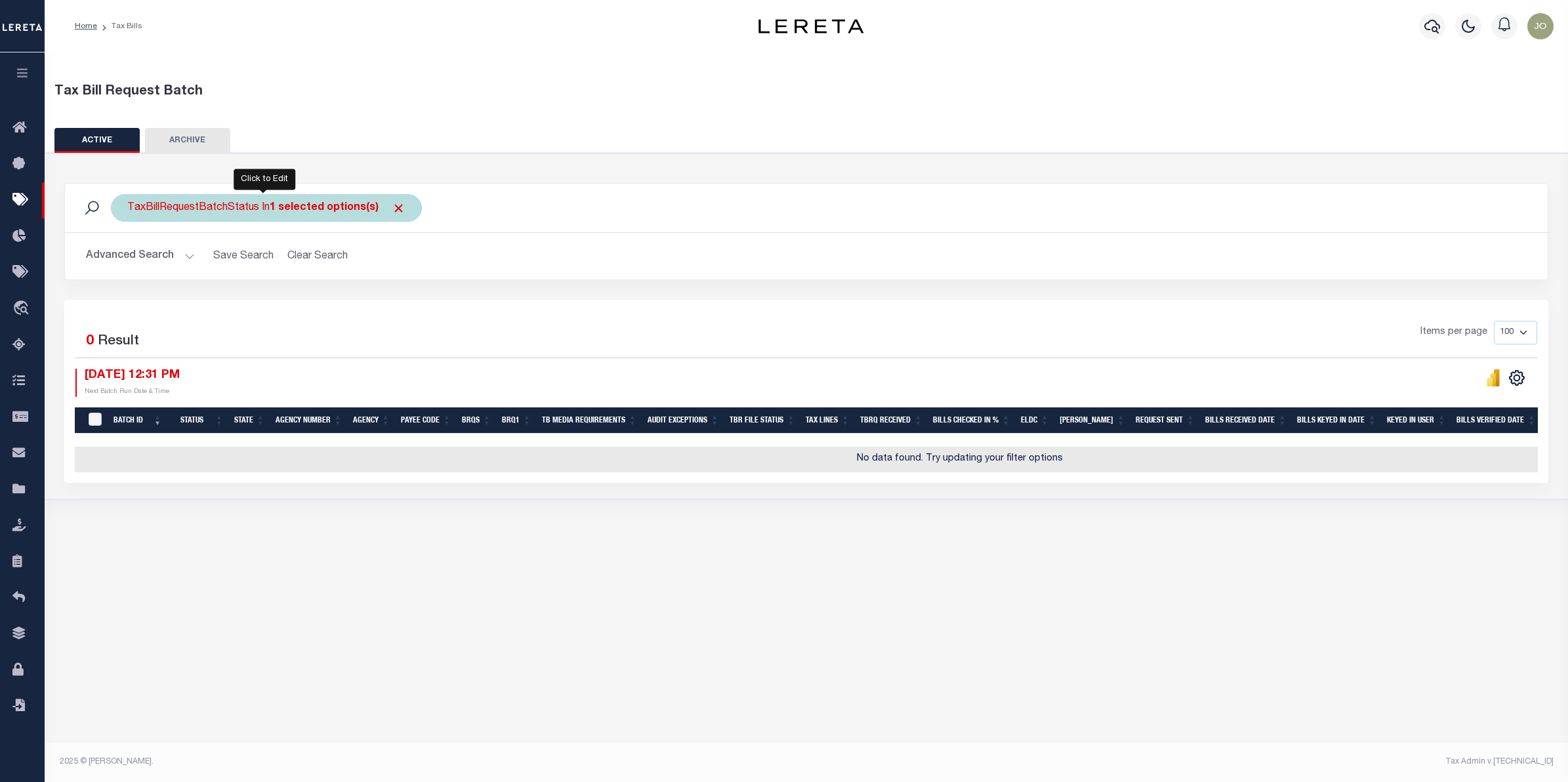
click at [315, 208] on b "1 selected options(s)" at bounding box center [324, 207] width 109 height 11
click at [171, 240] on li "1 selected" at bounding box center [158, 235] width 52 height 14
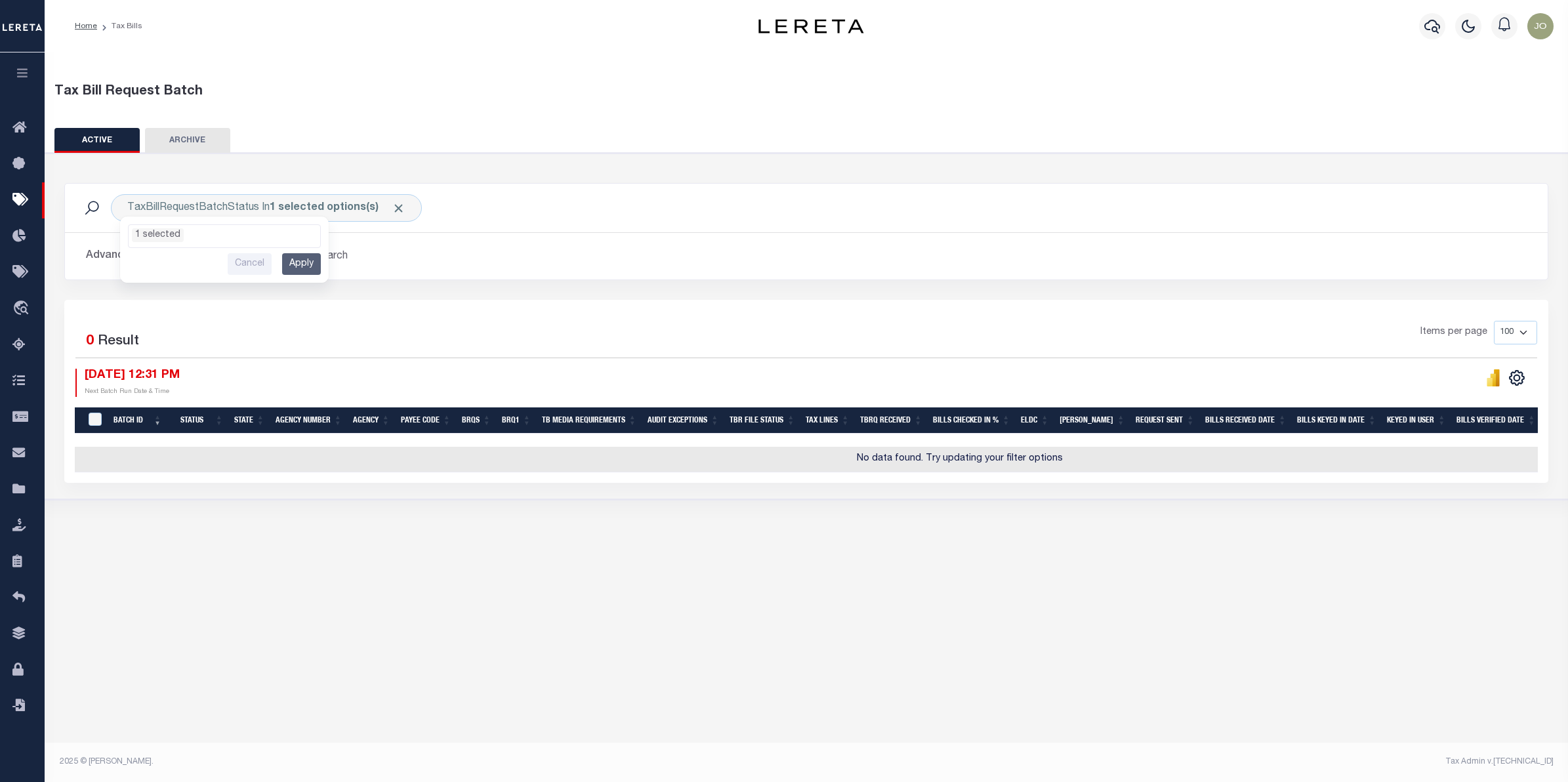
click at [368, 247] on h2 "Advanced Search Save Search Clear Search TaxBillBatches_dynamictable_____Defaul…" at bounding box center [806, 256] width 1462 height 26
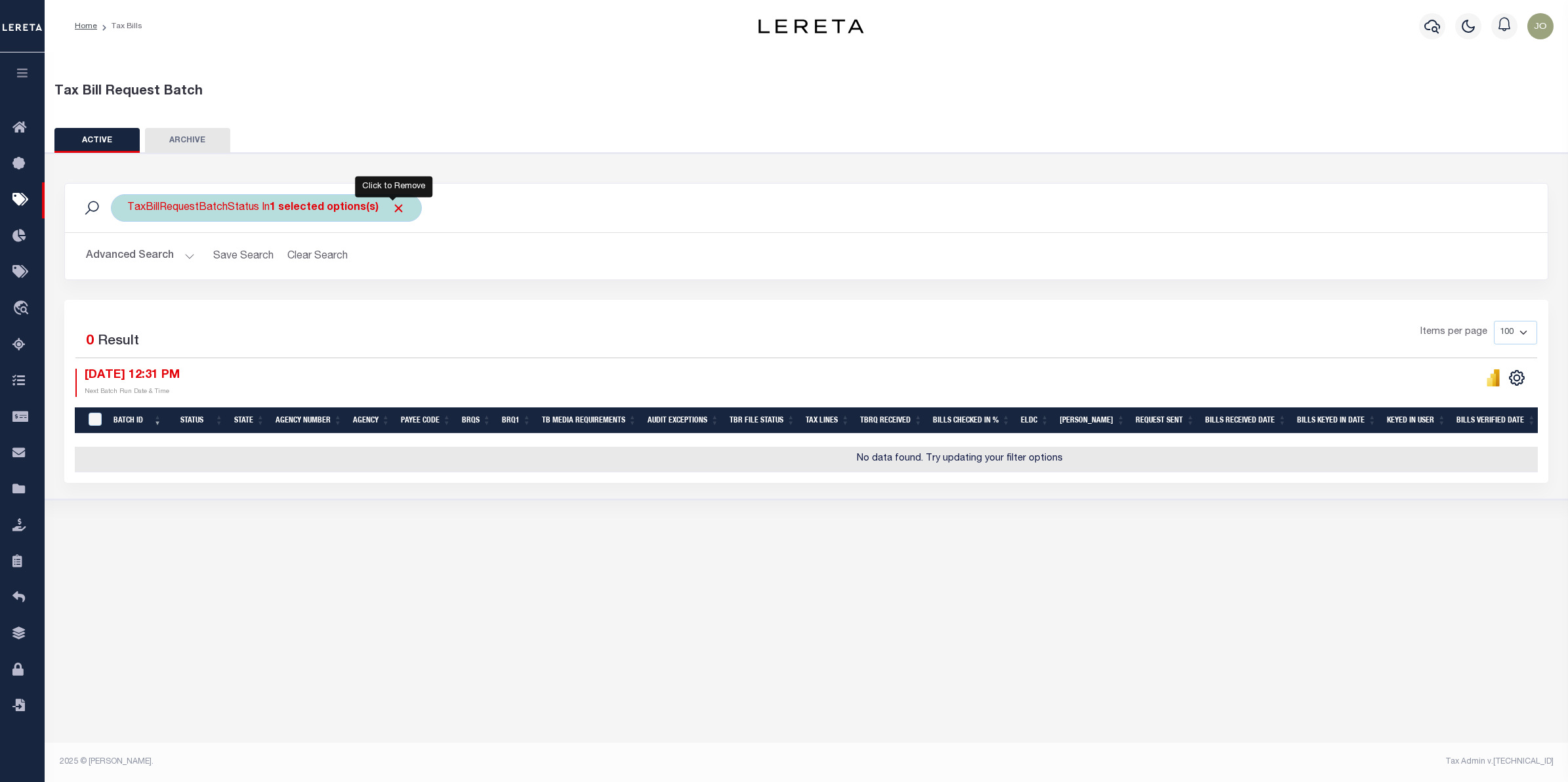
click at [395, 210] on span "Click to Remove" at bounding box center [398, 208] width 14 height 14
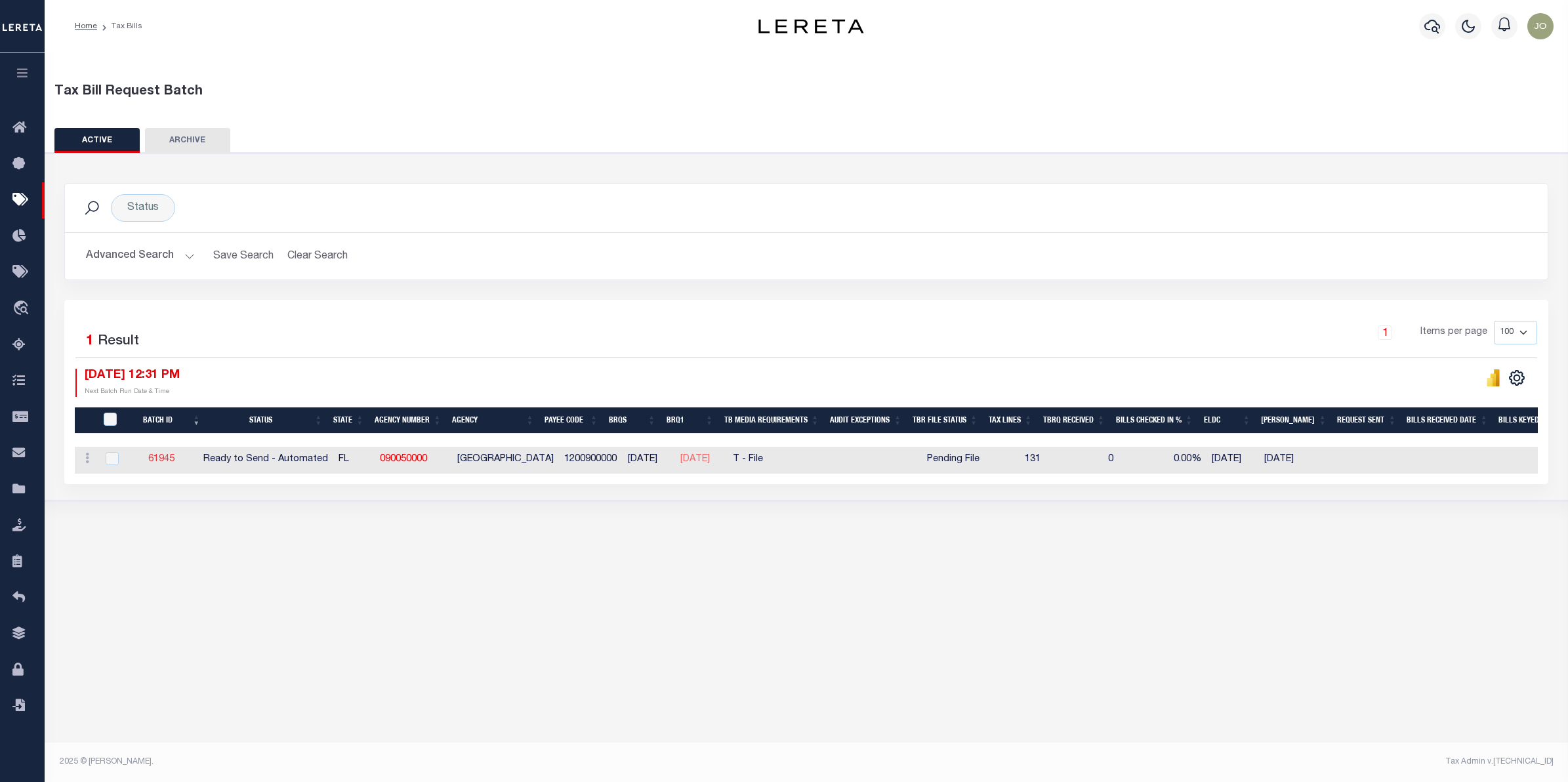
click at [164, 464] on link "61945" at bounding box center [161, 459] width 26 height 9
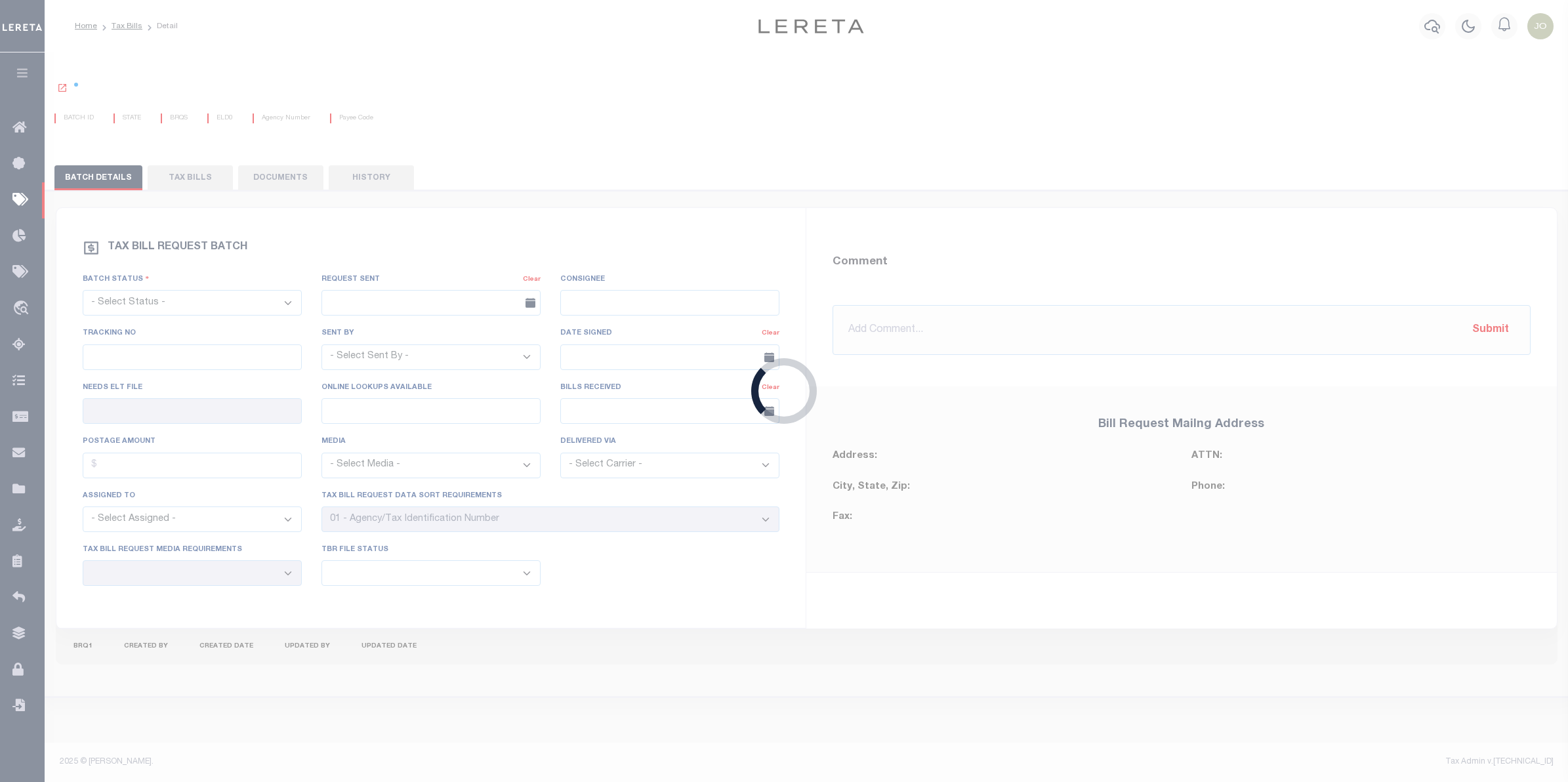
select select "RTA"
type input "No"
type input "Yes"
select select "28"
select select "22"
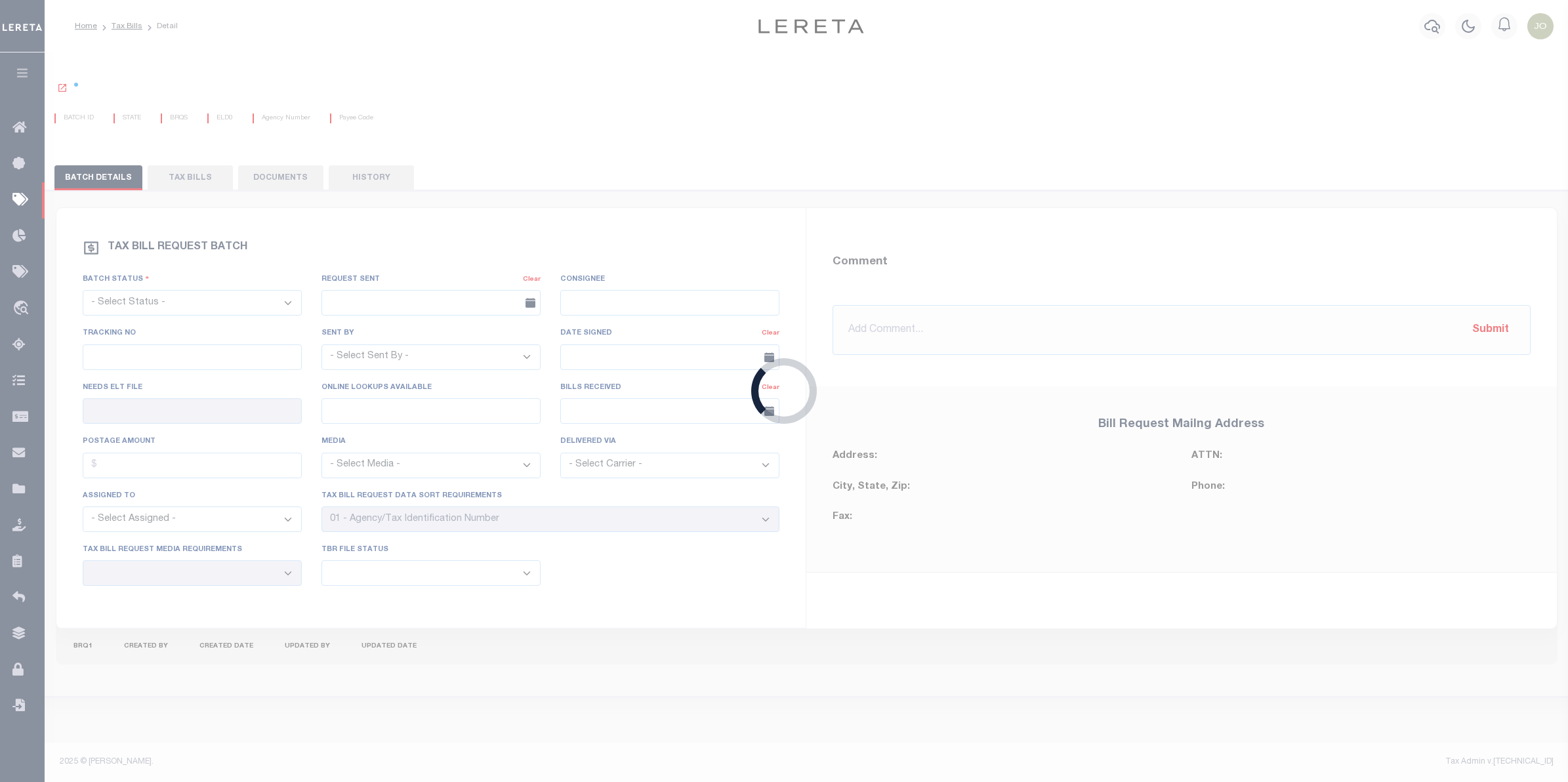
select select "1"
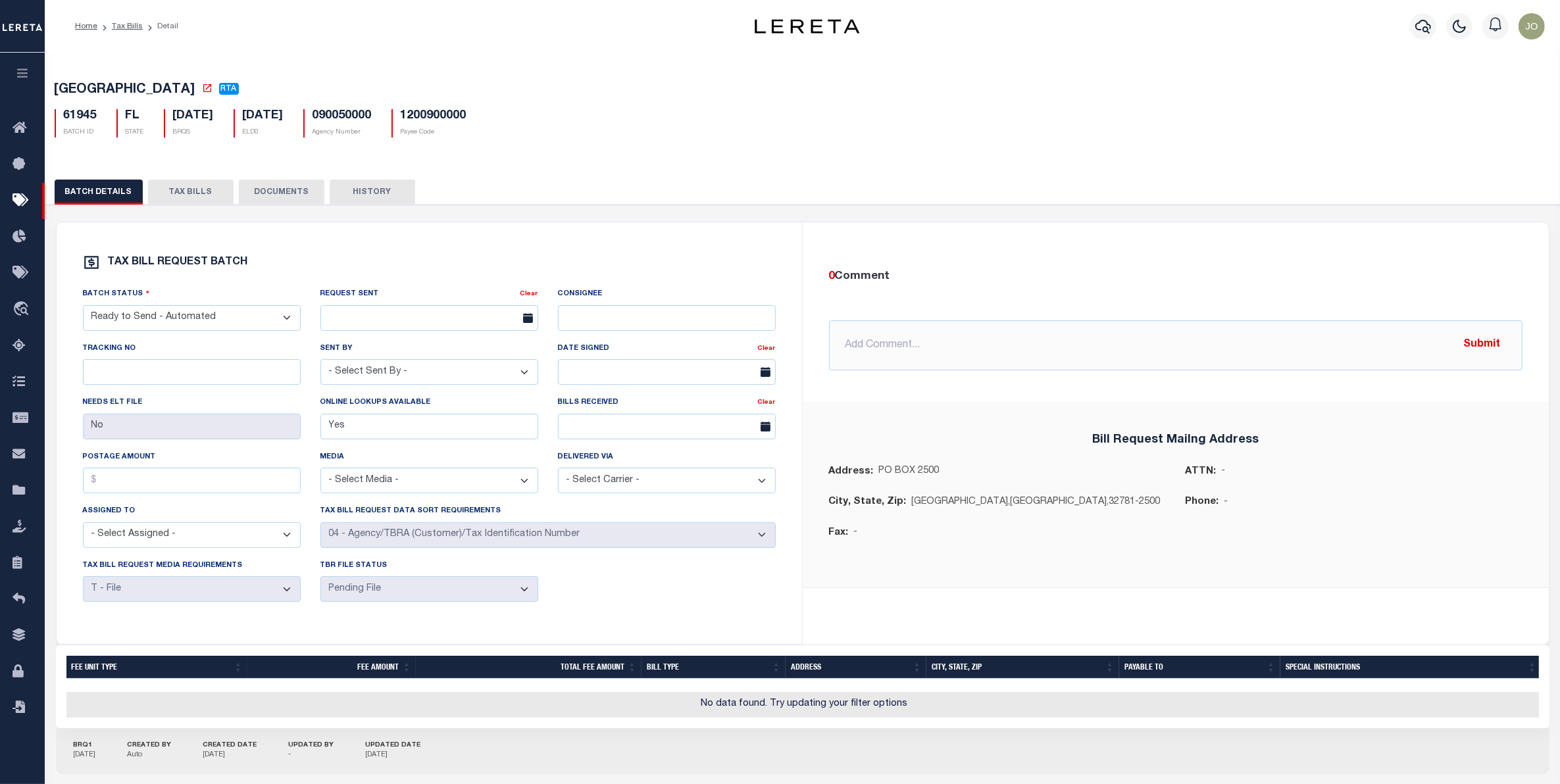
click at [186, 192] on button "TAX BILLS" at bounding box center [190, 192] width 85 height 25
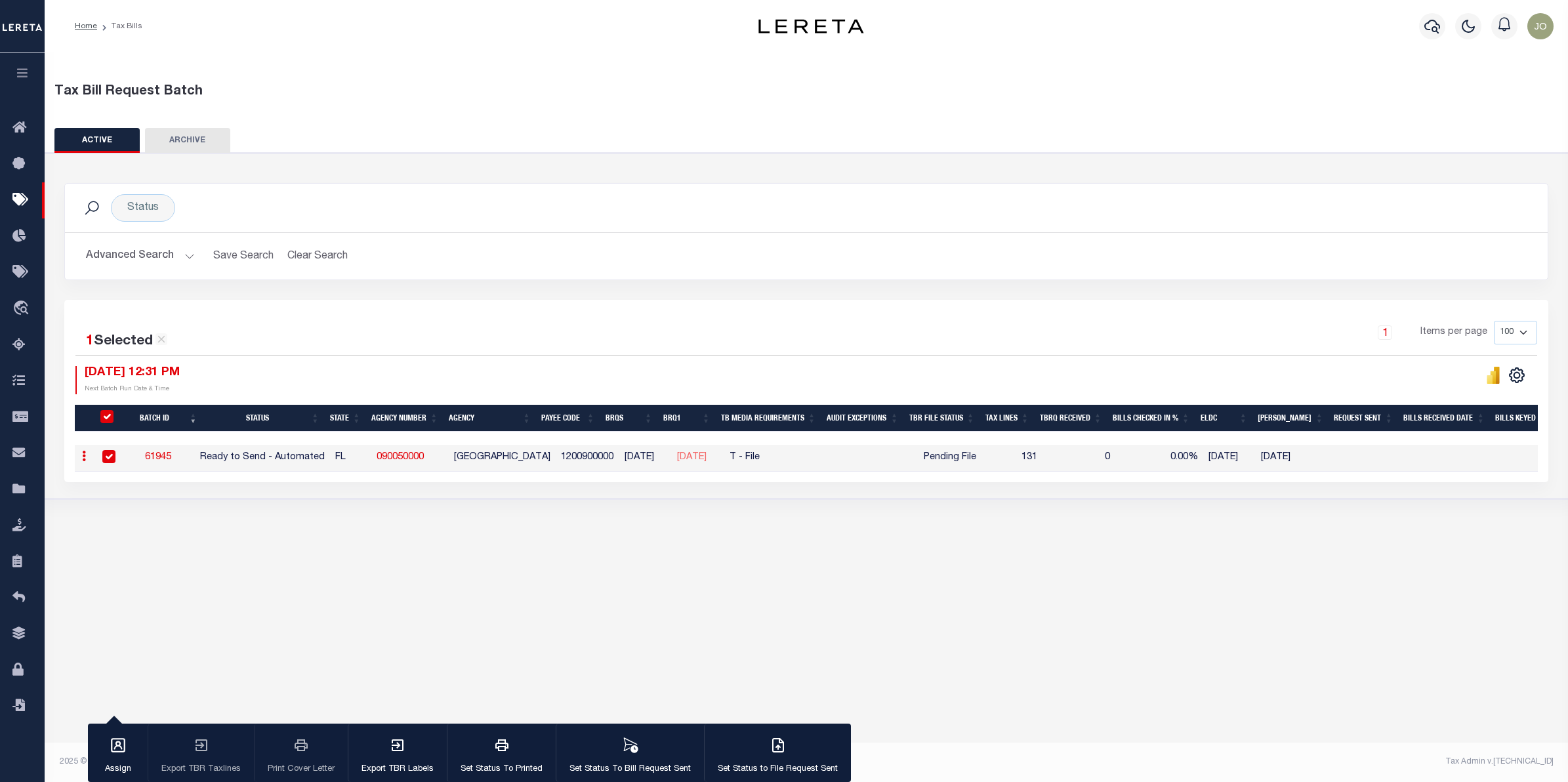
click at [615, 358] on div "1 Selected 1 Result 1 Items per page 100 200 500 1000 [DATE] 12:31 PM Next Batc…" at bounding box center [806, 357] width 1483 height 74
click at [615, 357] on div "1 Selected 1 Result 1 Items per page 100 200 500 1000 [DATE] 12:31 PM Next Batc…" at bounding box center [806, 357] width 1483 height 74
